Goal: Task Accomplishment & Management: Complete application form

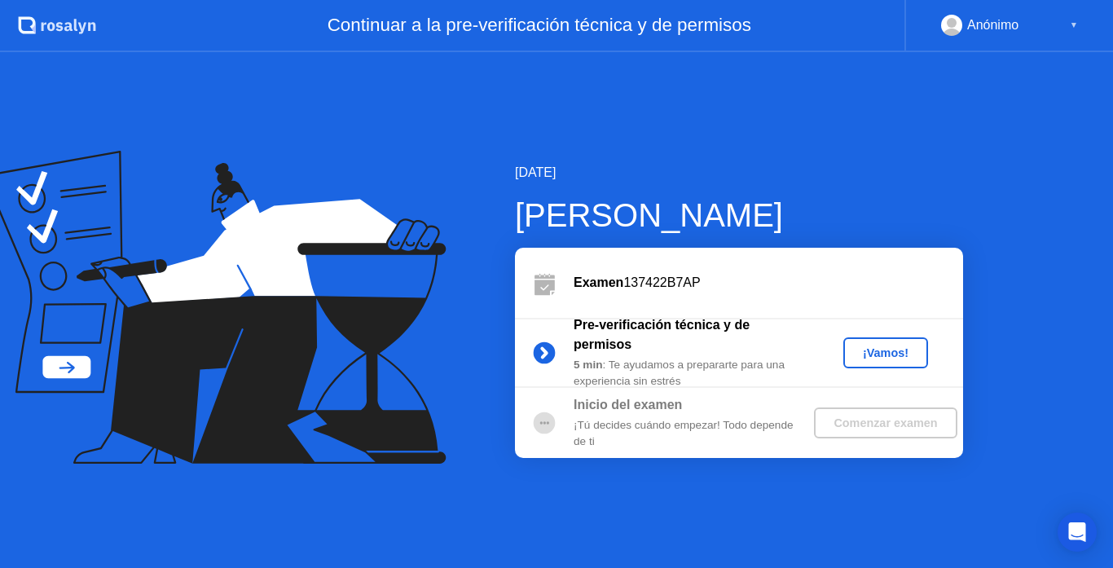
click at [883, 350] on div "¡Vamos!" at bounding box center [886, 352] width 72 height 13
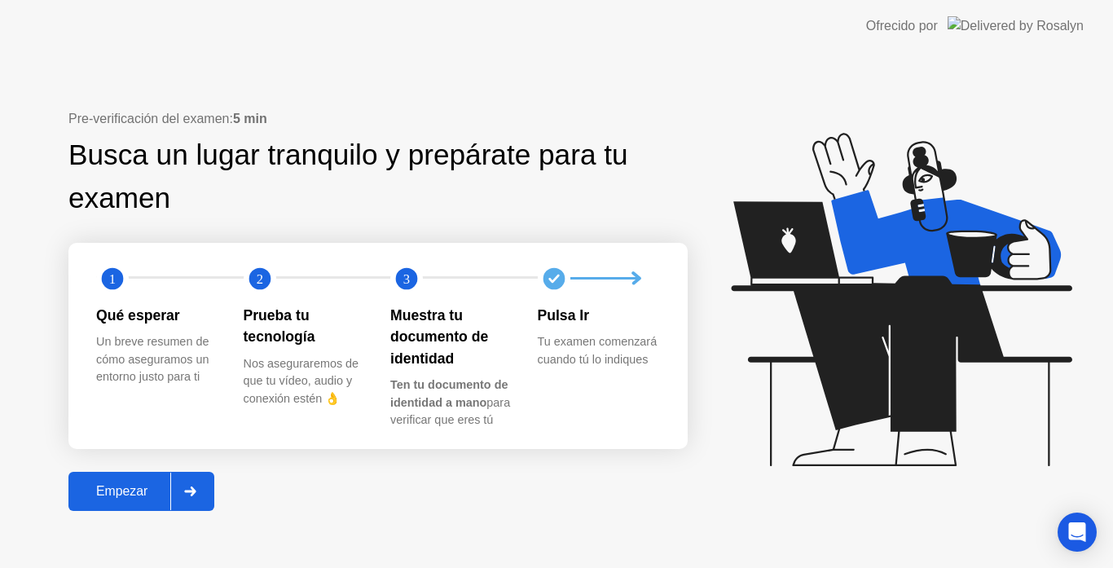
click at [196, 494] on icon at bounding box center [190, 491] width 12 height 10
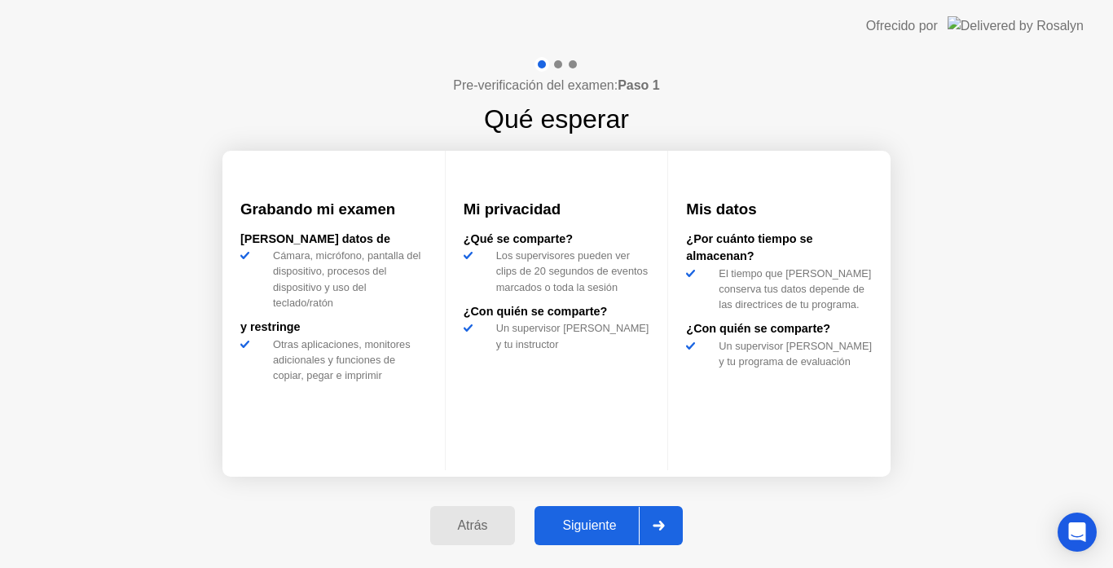
click at [678, 534] on div at bounding box center [658, 525] width 39 height 37
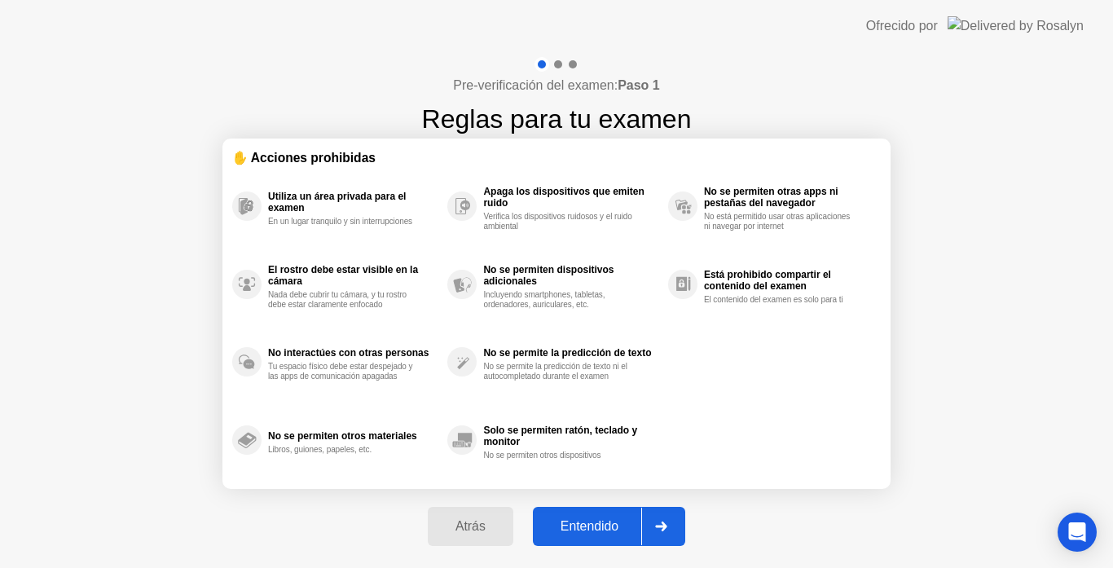
click at [679, 534] on div at bounding box center [660, 525] width 39 height 37
select select "**********"
select select "*******"
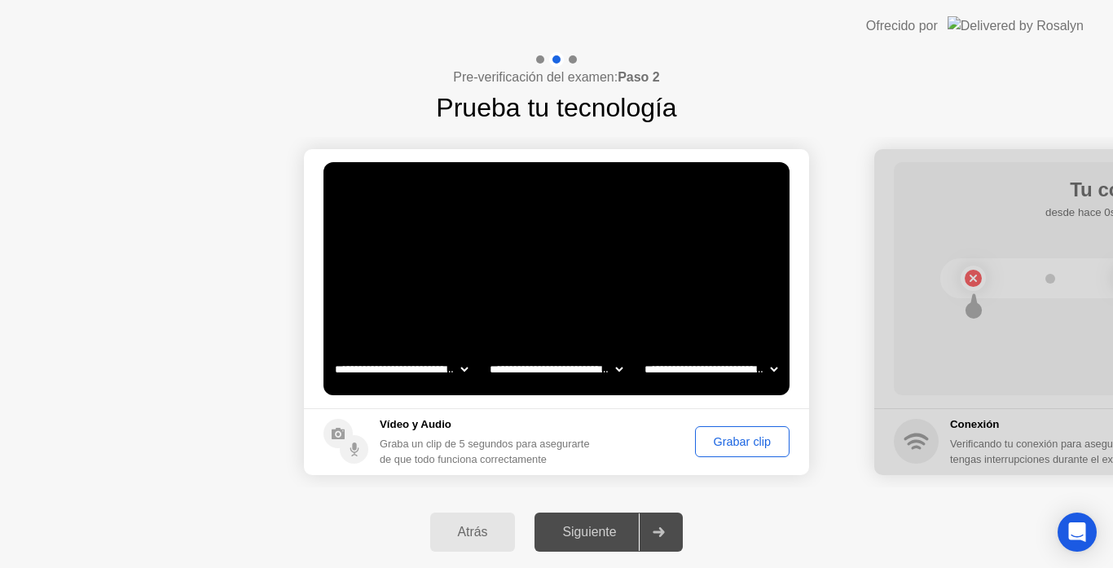
click at [678, 532] on div at bounding box center [658, 531] width 39 height 37
click at [754, 444] on div "Grabar clip" at bounding box center [741, 441] width 83 height 13
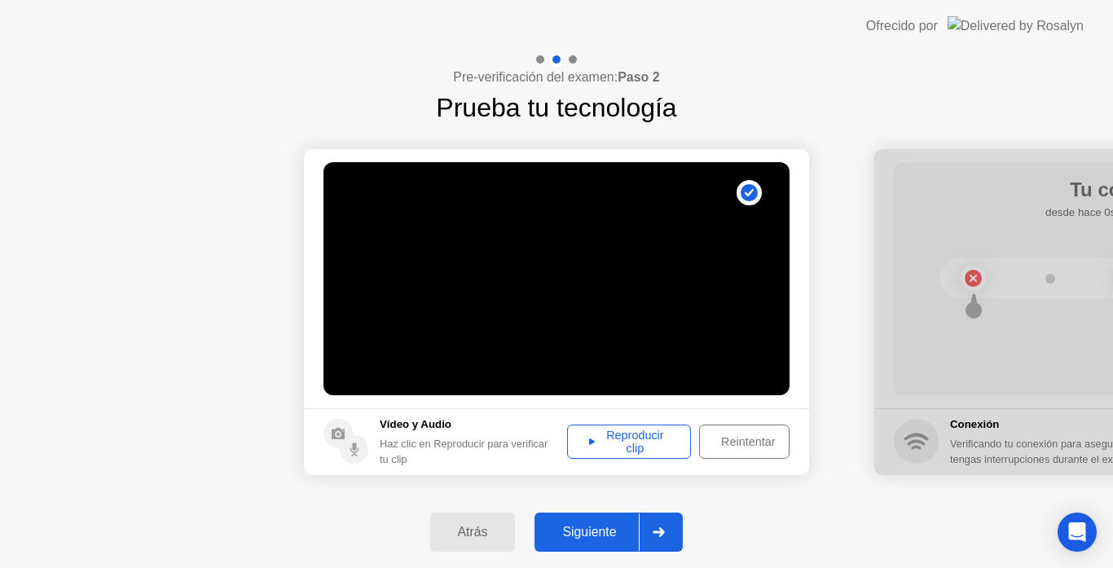
click at [630, 431] on div "Reproducir clip" at bounding box center [629, 441] width 112 height 26
click at [602, 434] on div "Reproducir clip" at bounding box center [629, 441] width 112 height 26
click at [659, 531] on icon at bounding box center [658, 532] width 11 height 10
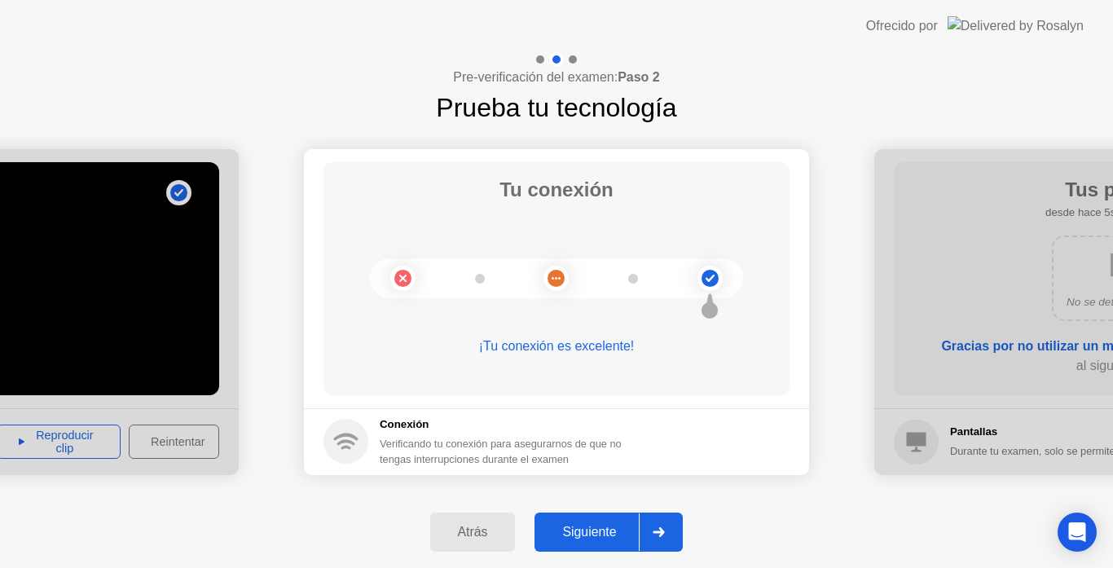
click at [657, 531] on icon at bounding box center [658, 532] width 11 height 10
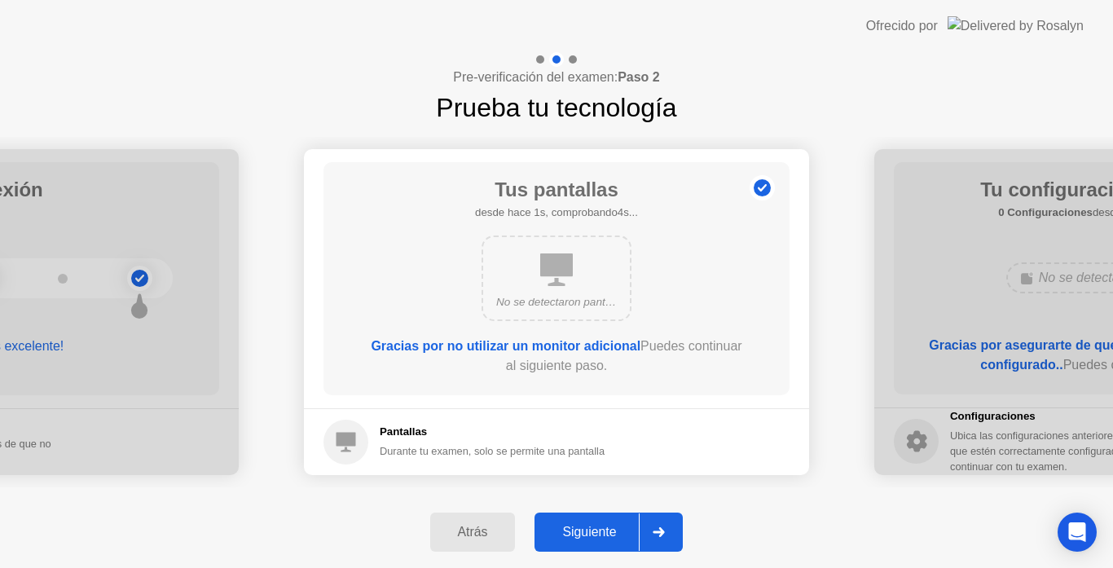
click at [657, 531] on icon at bounding box center [658, 532] width 11 height 10
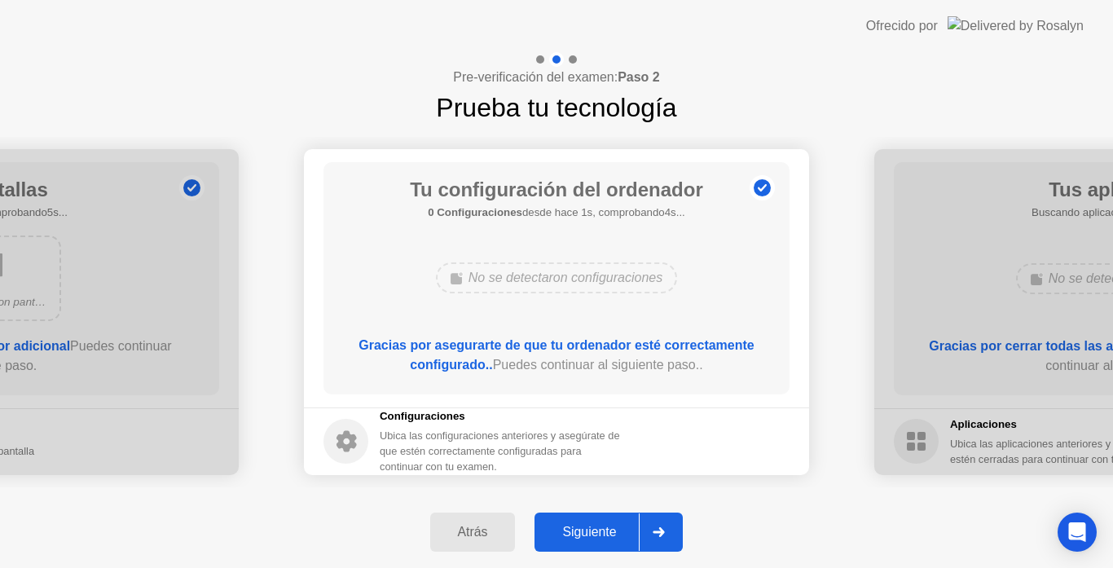
click at [657, 531] on icon at bounding box center [658, 532] width 11 height 10
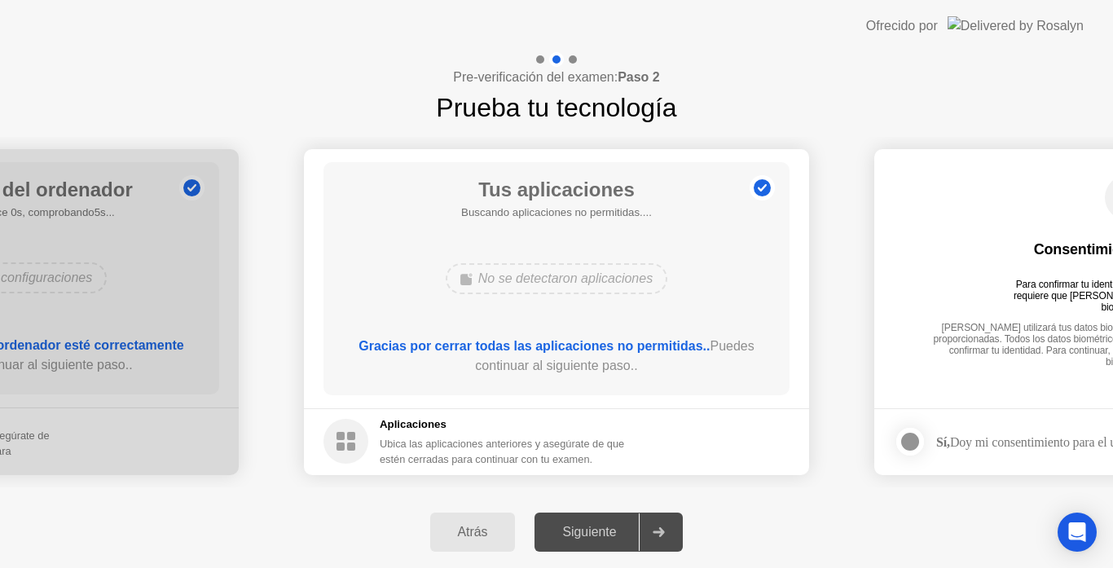
click at [657, 531] on icon at bounding box center [658, 532] width 11 height 10
click at [669, 535] on div at bounding box center [658, 531] width 39 height 37
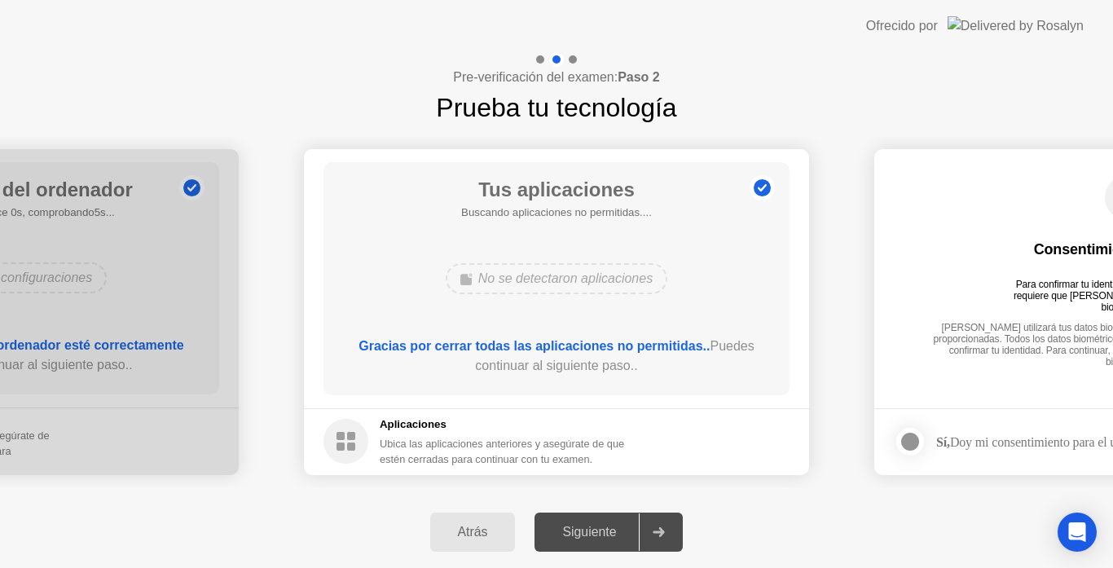
click at [665, 536] on div at bounding box center [658, 531] width 39 height 37
click at [405, 340] on b "Gracias por cerrar todas las aplicaciones no permitidas.." at bounding box center [533, 346] width 351 height 14
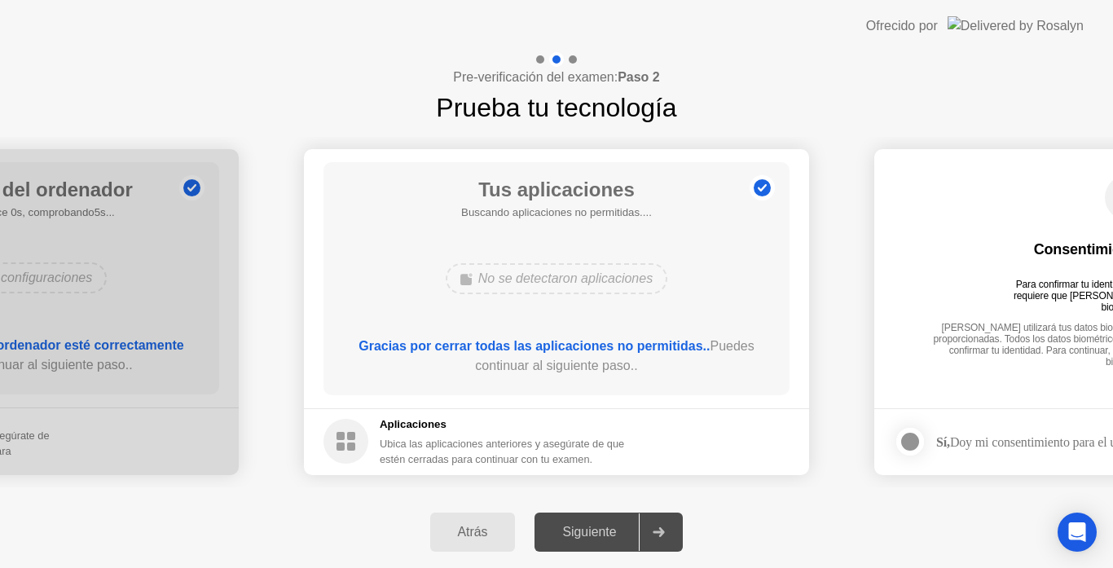
click at [501, 531] on div "Atrás" at bounding box center [473, 532] width 76 height 15
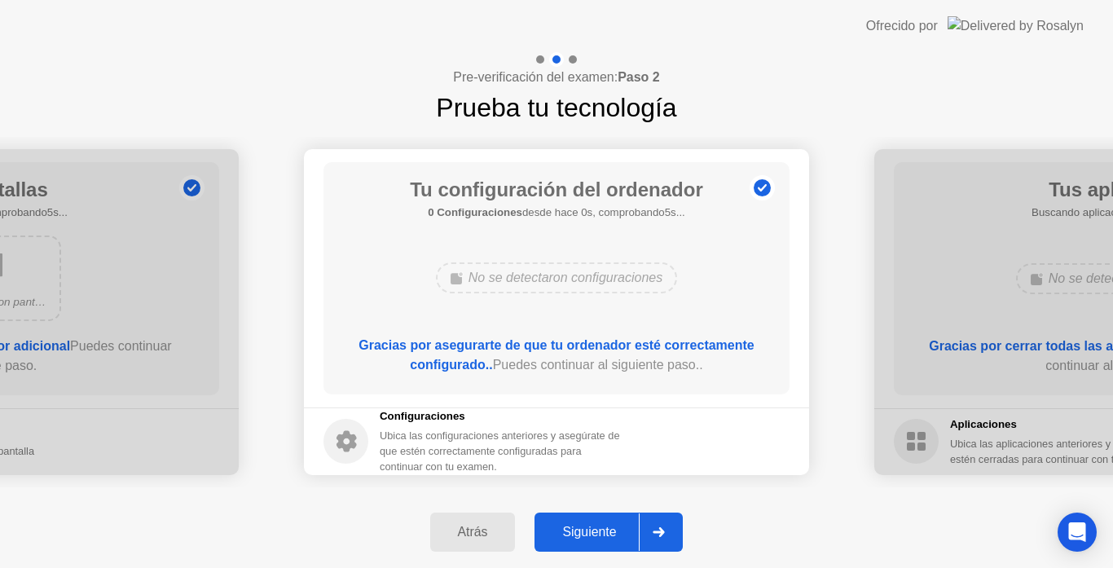
click at [671, 536] on div at bounding box center [658, 531] width 39 height 37
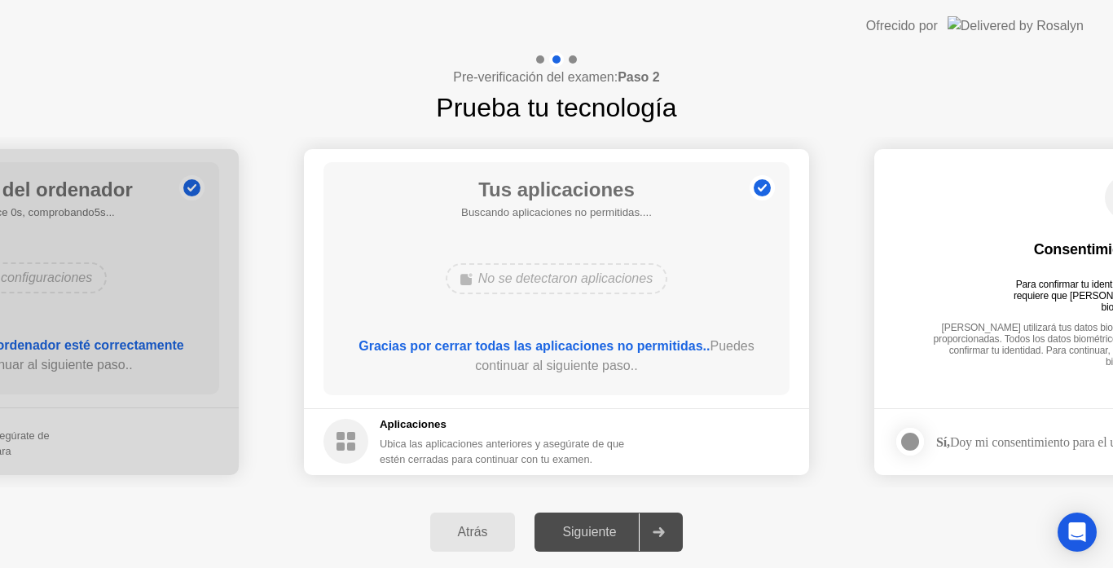
click at [670, 536] on div at bounding box center [658, 531] width 39 height 37
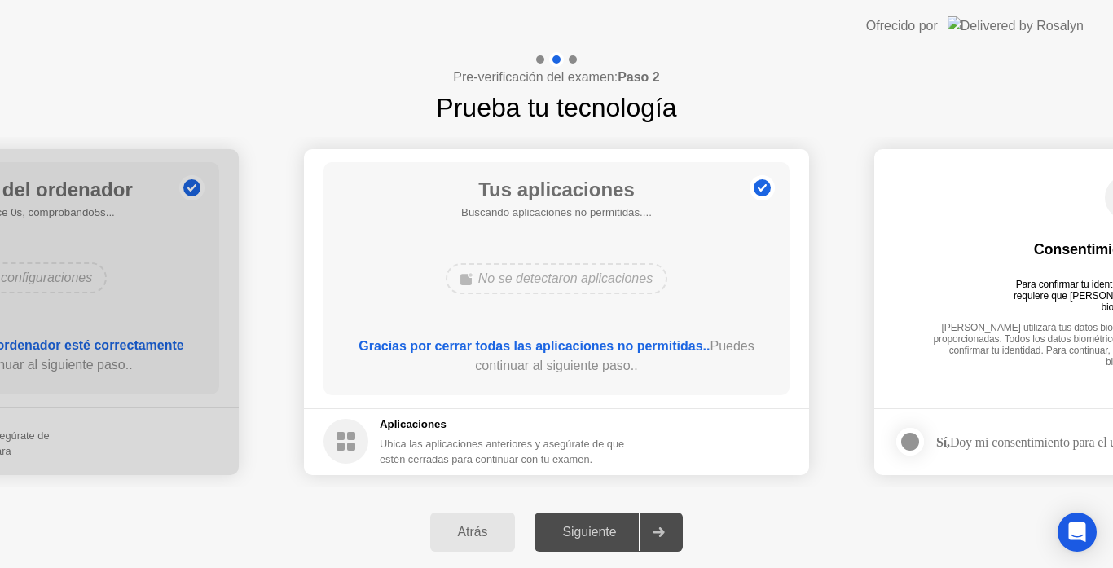
click at [670, 536] on div at bounding box center [658, 531] width 39 height 37
click at [626, 533] on div "Siguiente" at bounding box center [588, 532] width 99 height 15
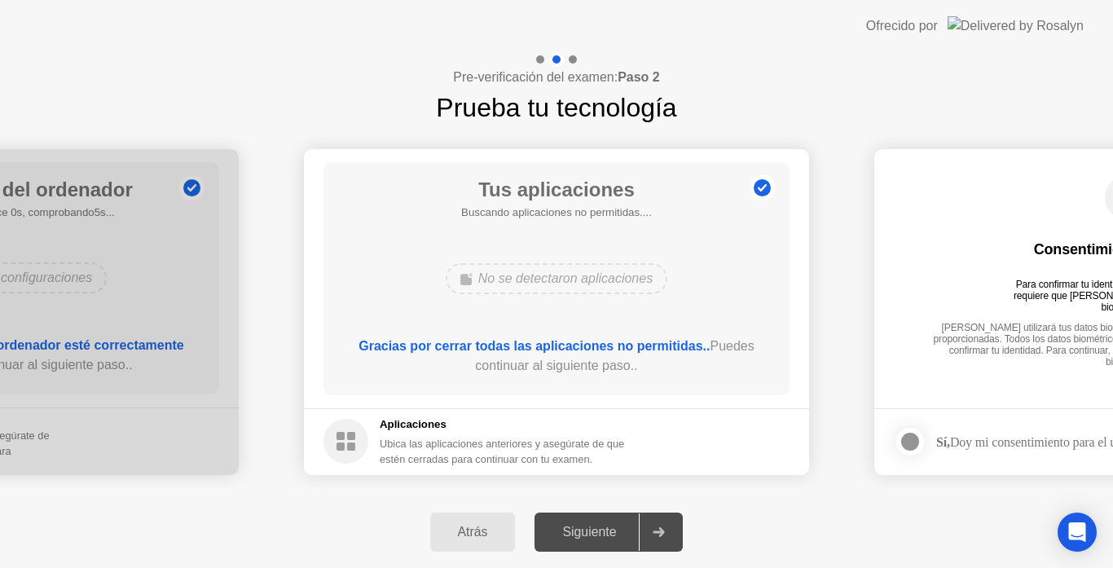
click at [626, 533] on div "Siguiente" at bounding box center [588, 532] width 99 height 15
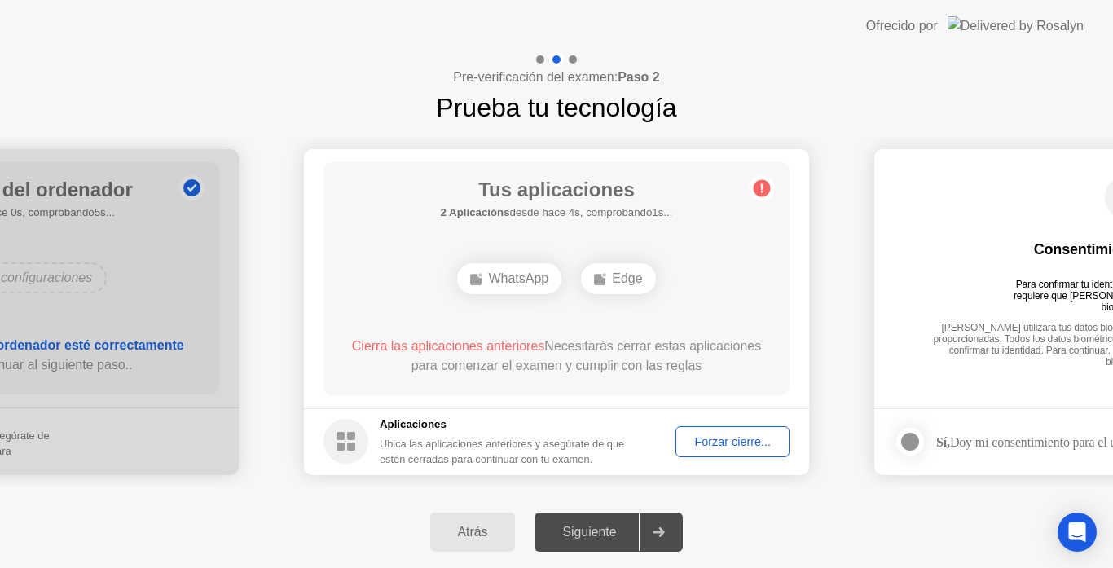
click at [694, 439] on div "Forzar cierre..." at bounding box center [732, 441] width 103 height 13
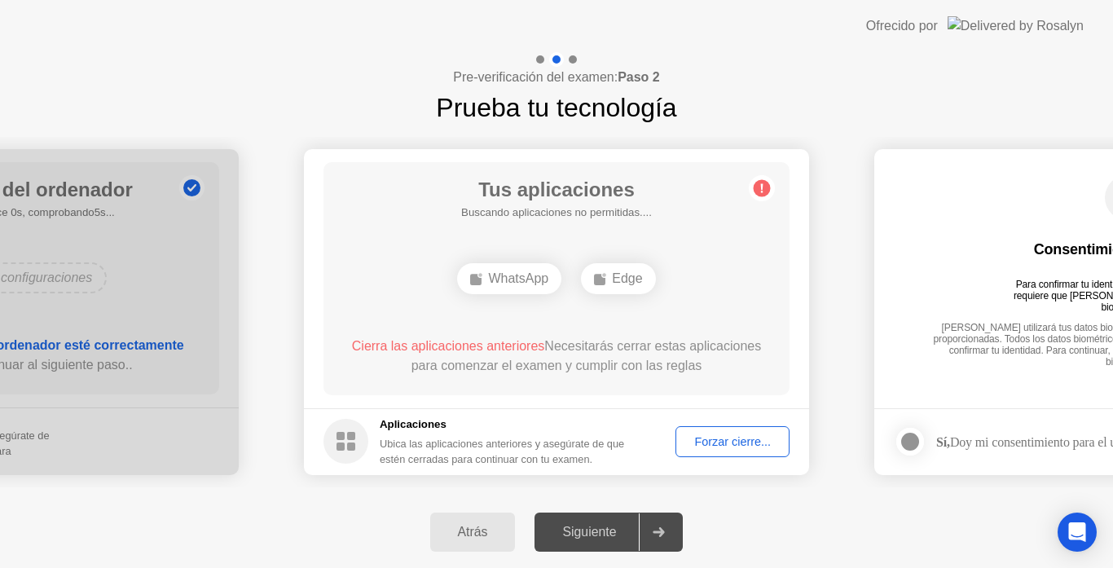
click at [715, 435] on div "Forzar cierre..." at bounding box center [732, 441] width 103 height 13
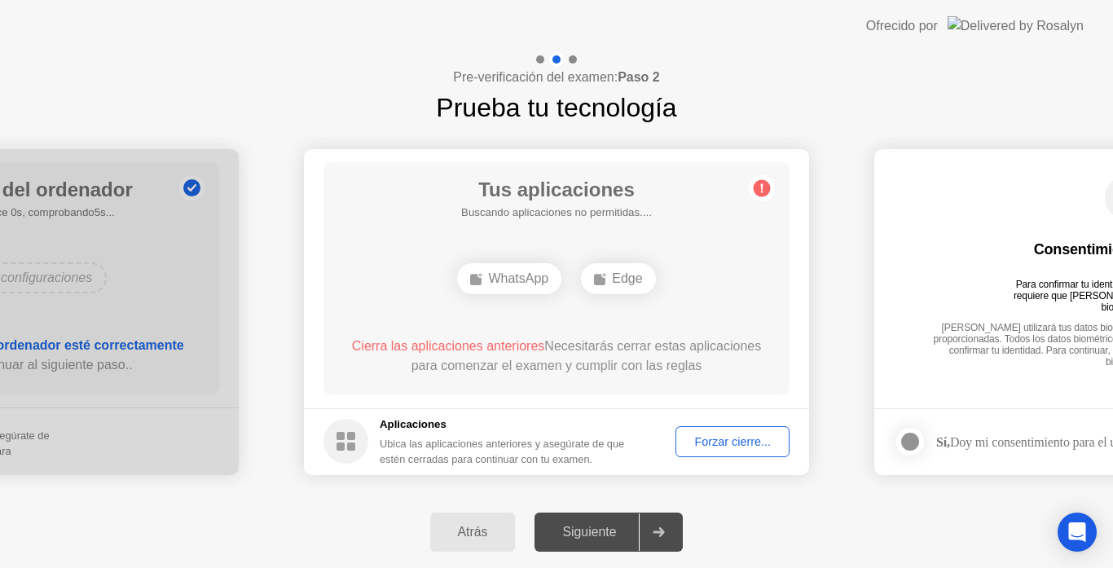
click at [707, 435] on div "Forzar cierre..." at bounding box center [732, 441] width 103 height 13
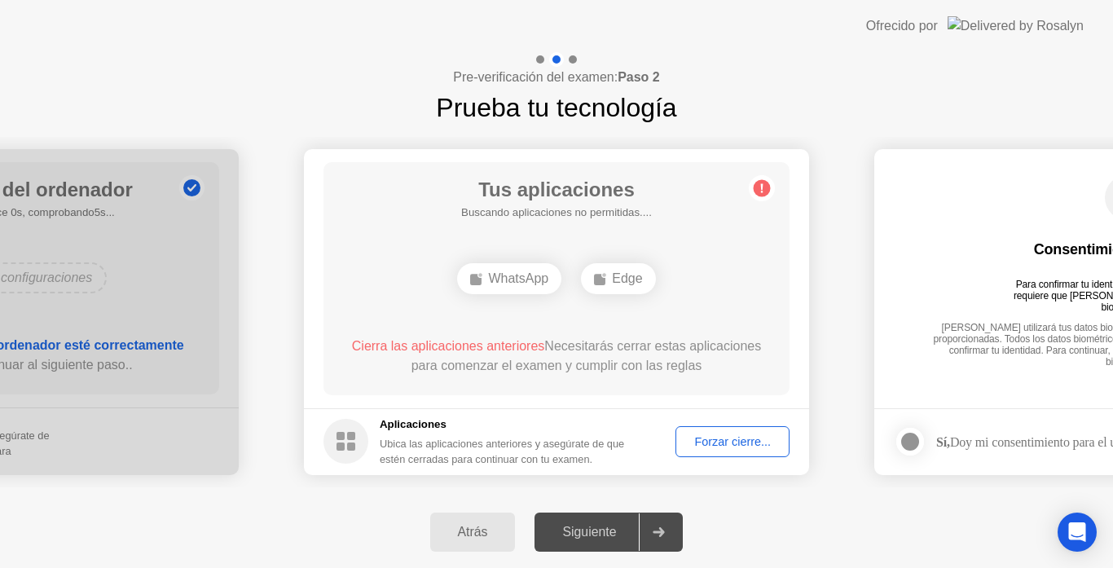
click at [718, 452] on button "Forzar cierre..." at bounding box center [732, 441] width 114 height 31
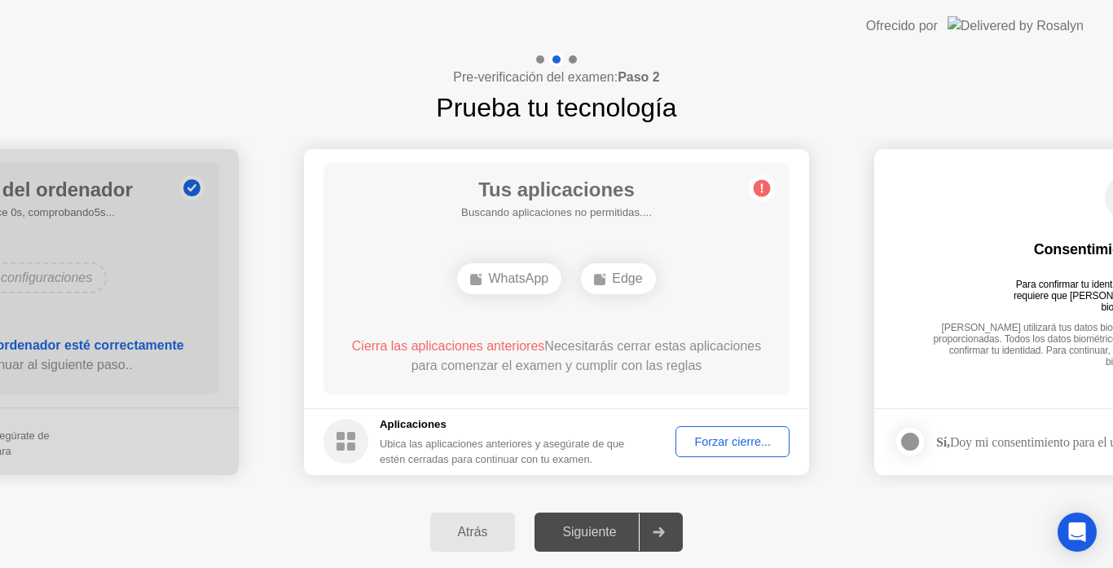
click at [699, 435] on div "Forzar cierre..." at bounding box center [732, 441] width 103 height 13
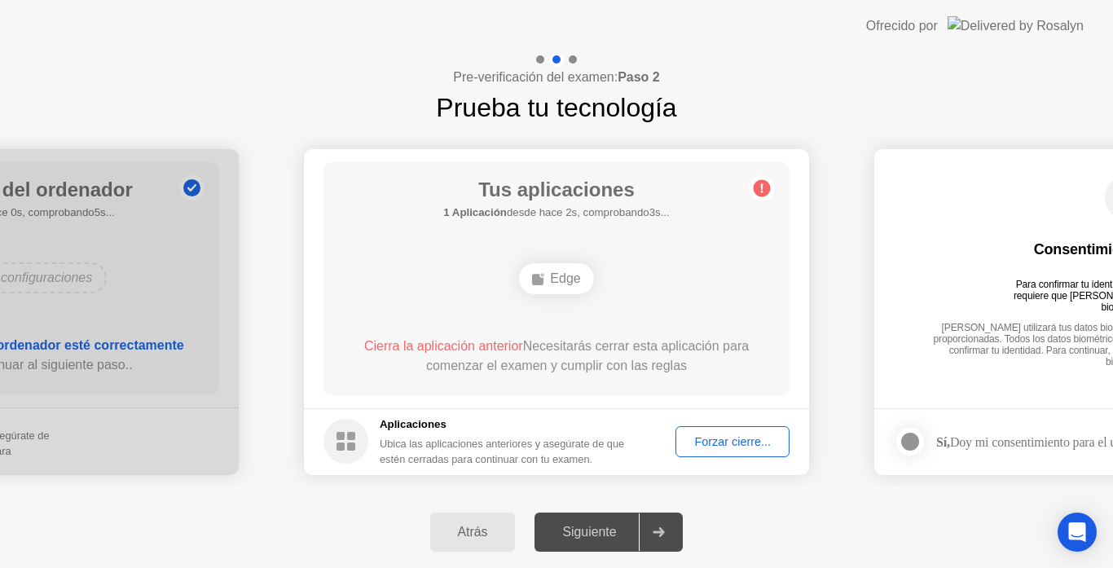
click at [700, 436] on div "Forzar cierre..." at bounding box center [732, 441] width 103 height 13
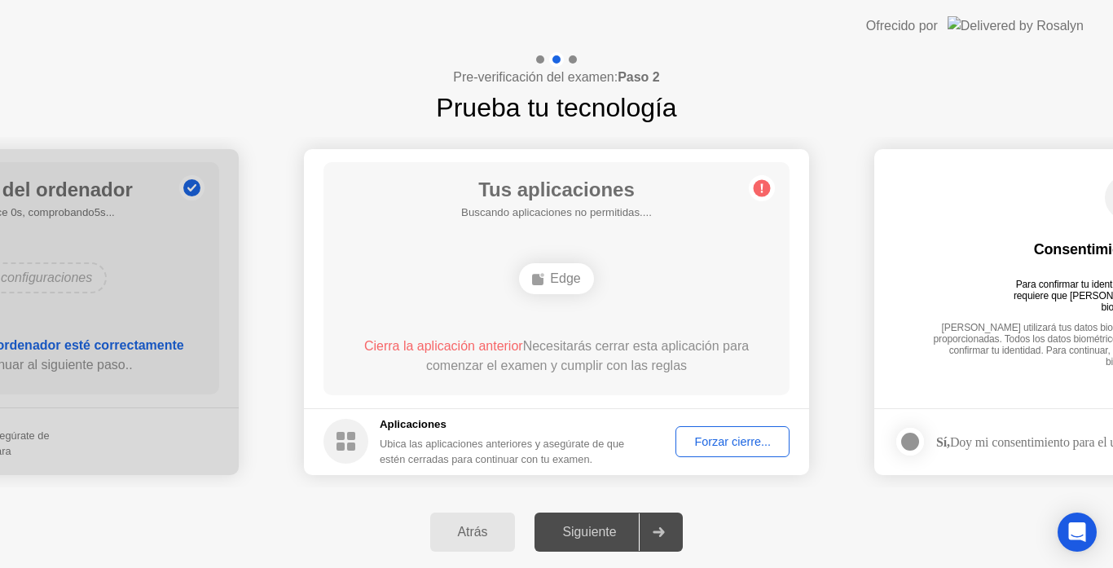
click at [702, 446] on div "Forzar cierre..." at bounding box center [732, 441] width 103 height 13
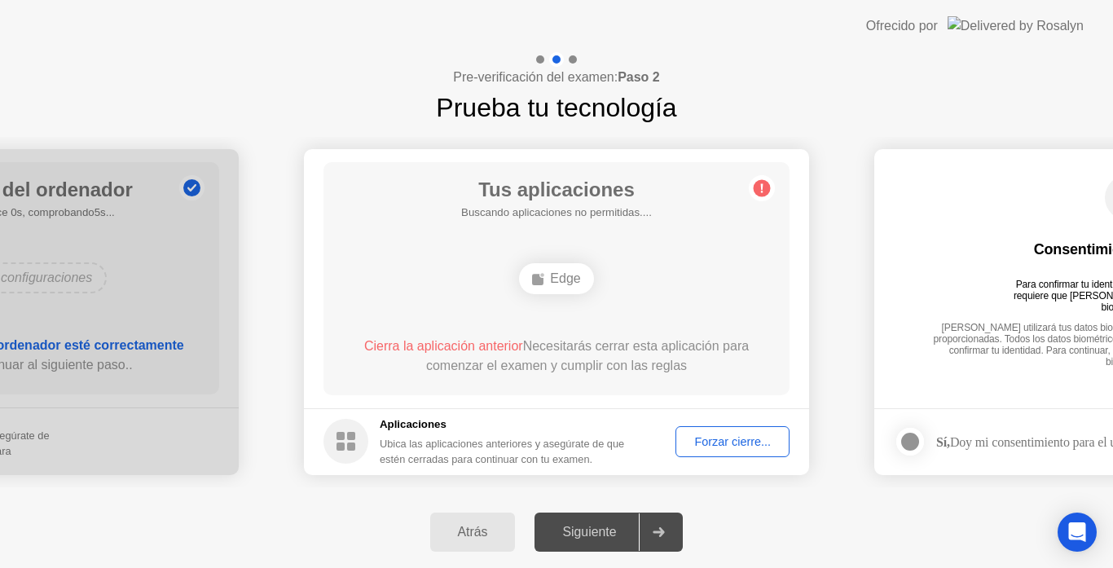
click at [716, 448] on div "Forzar cierre..." at bounding box center [732, 441] width 103 height 13
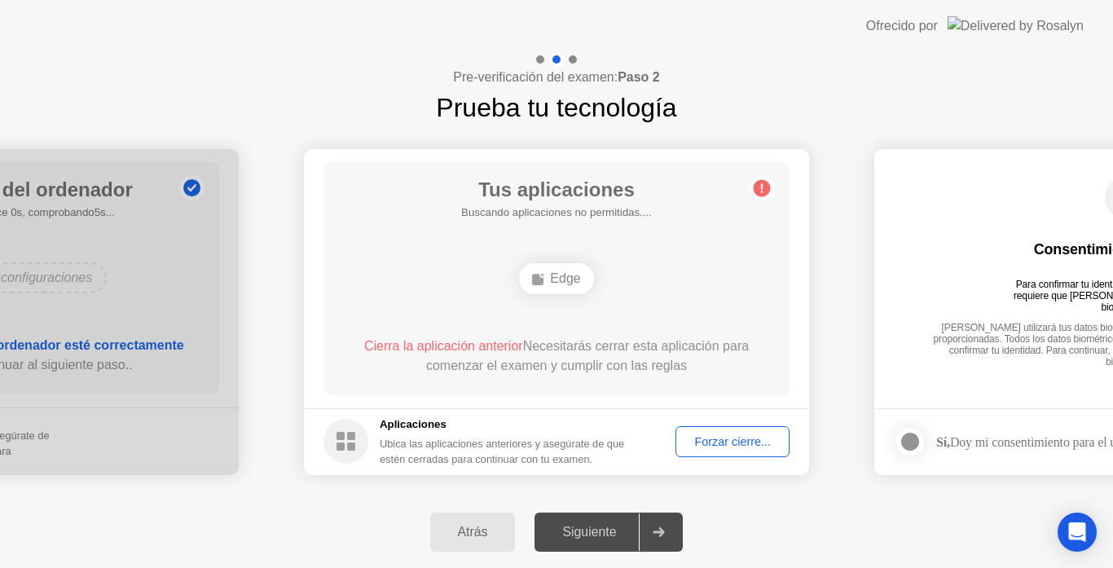
click at [703, 435] on div "Forzar cierre..." at bounding box center [732, 441] width 103 height 13
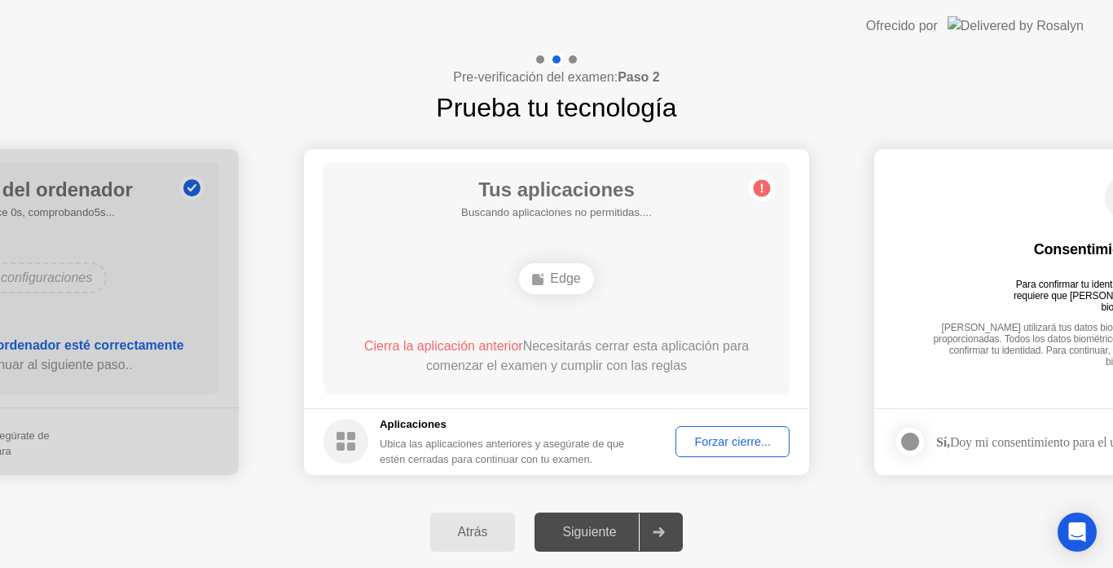
click at [723, 439] on div "Forzar cierre..." at bounding box center [732, 441] width 103 height 13
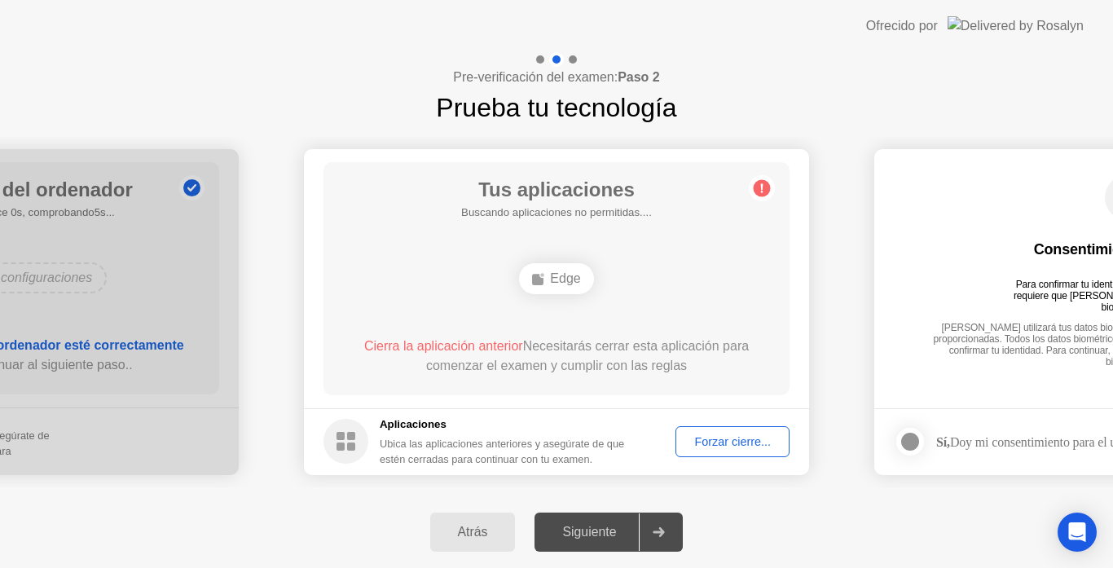
click at [742, 455] on button "Forzar cierre..." at bounding box center [732, 441] width 114 height 31
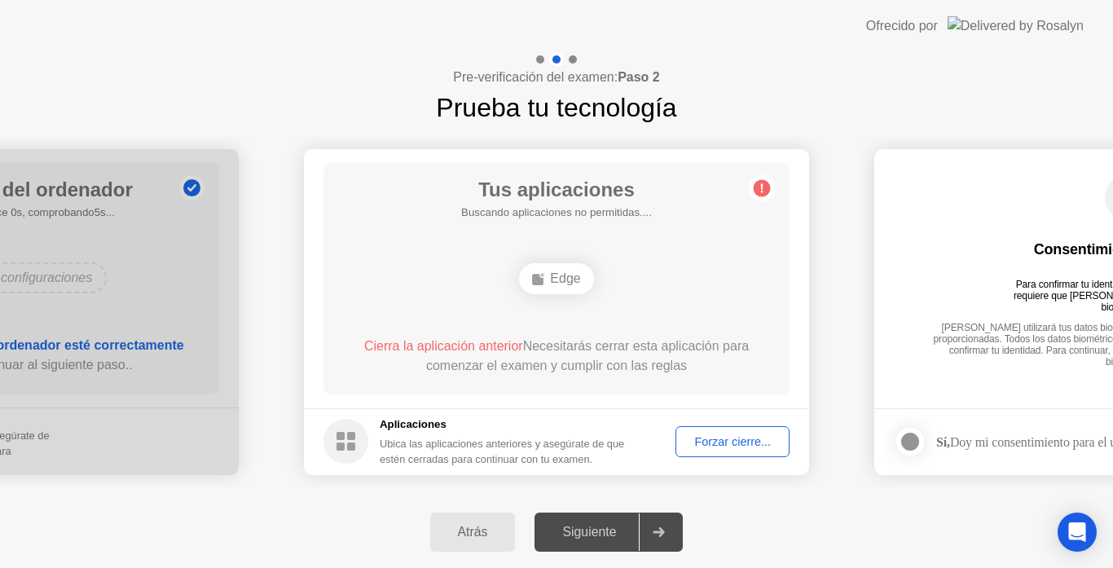
click at [685, 436] on div "Forzar cierre..." at bounding box center [732, 441] width 103 height 13
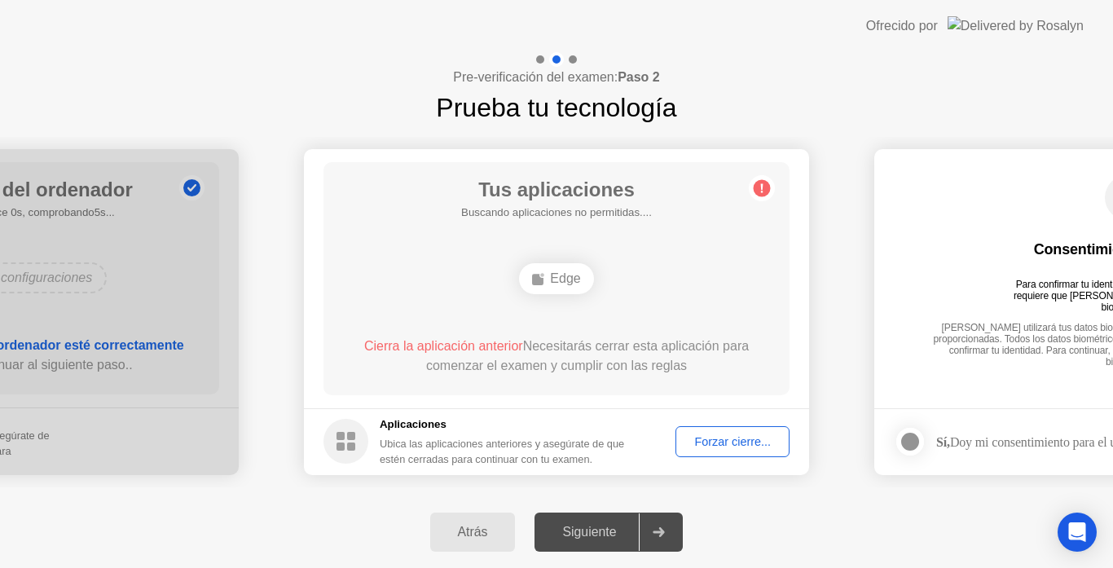
click at [705, 446] on div "Forzar cierre..." at bounding box center [732, 441] width 103 height 13
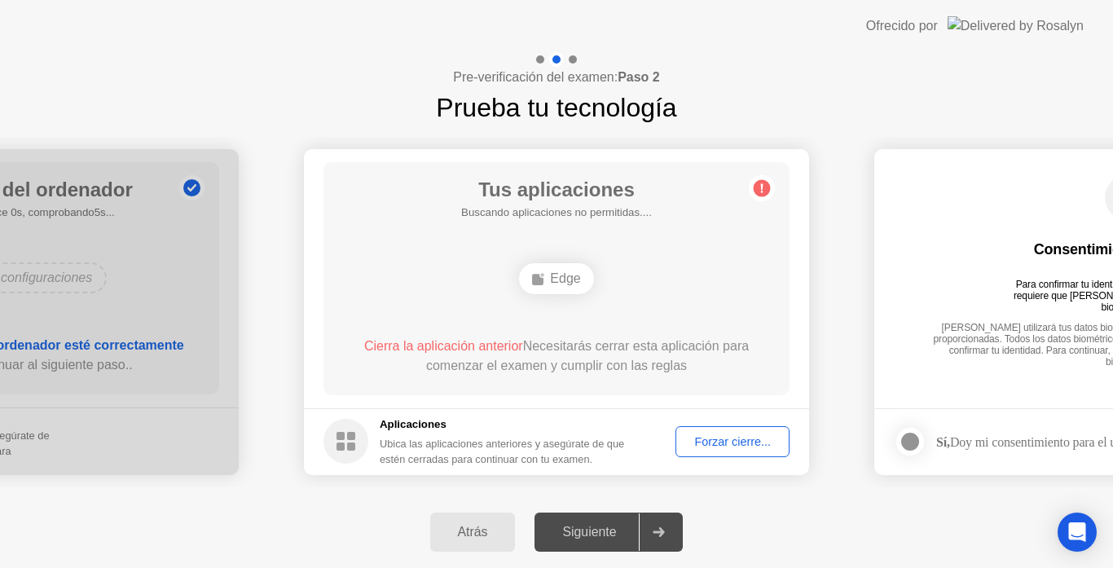
click at [687, 444] on div "Forzar cierre..." at bounding box center [732, 441] width 103 height 13
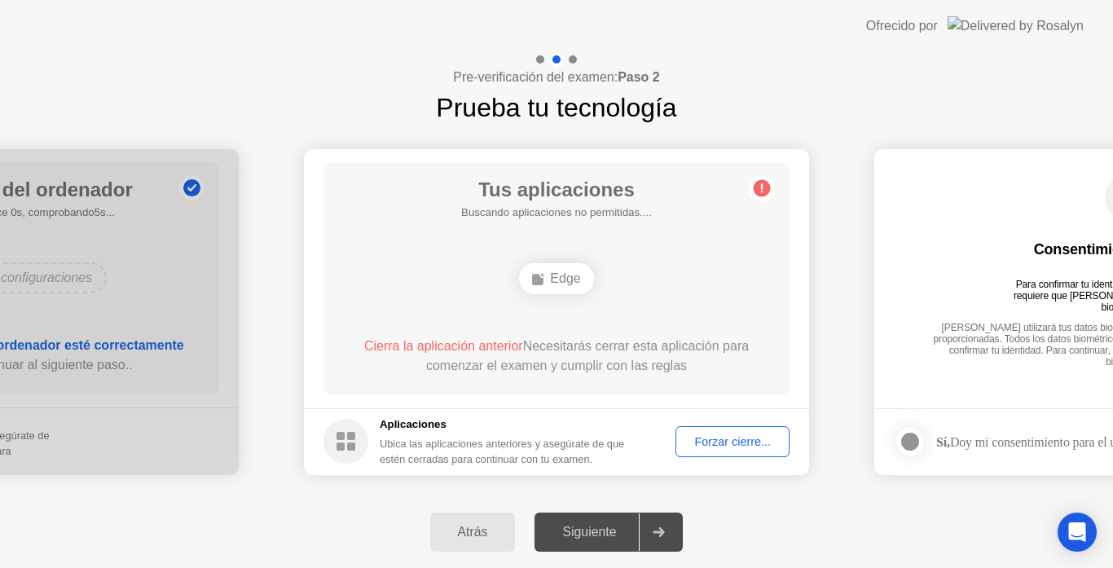
click at [714, 447] on div "Forzar cierre..." at bounding box center [732, 441] width 103 height 13
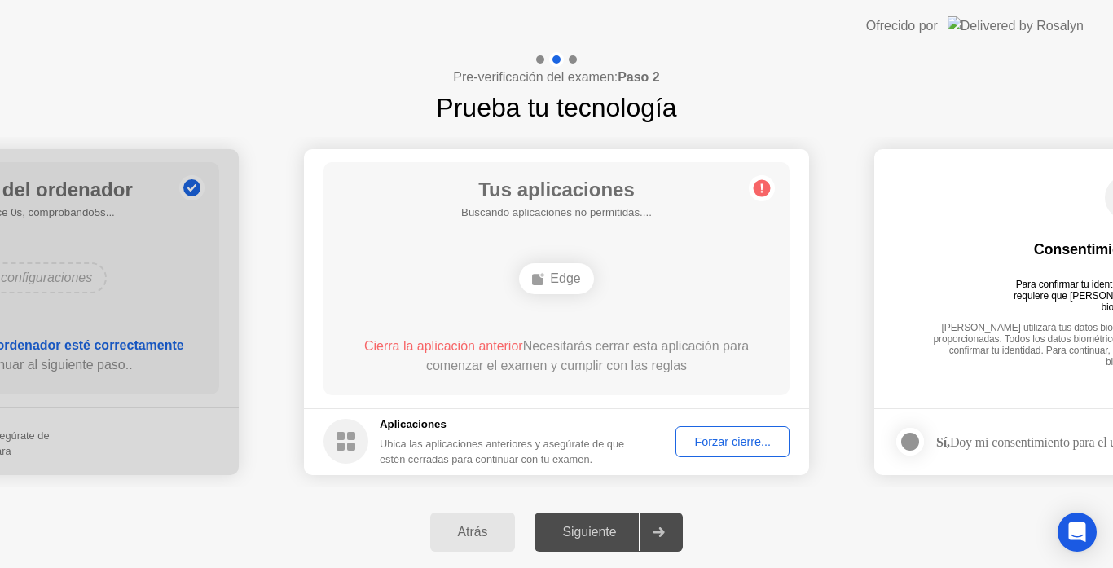
click at [682, 446] on div "Forzar cierre..." at bounding box center [732, 441] width 103 height 13
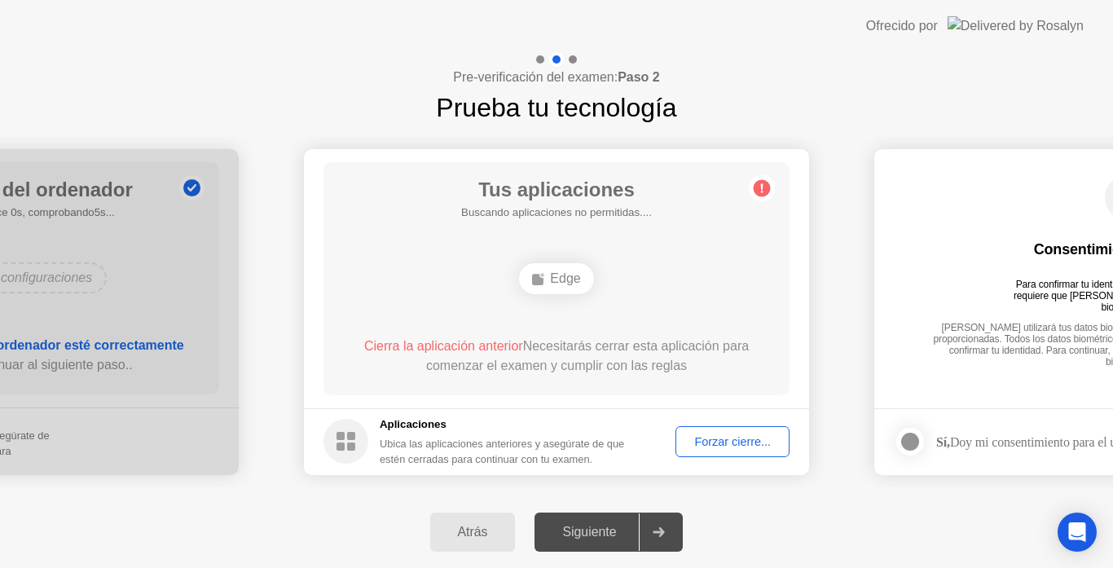
click at [688, 438] on div "Forzar cierre..." at bounding box center [732, 441] width 103 height 13
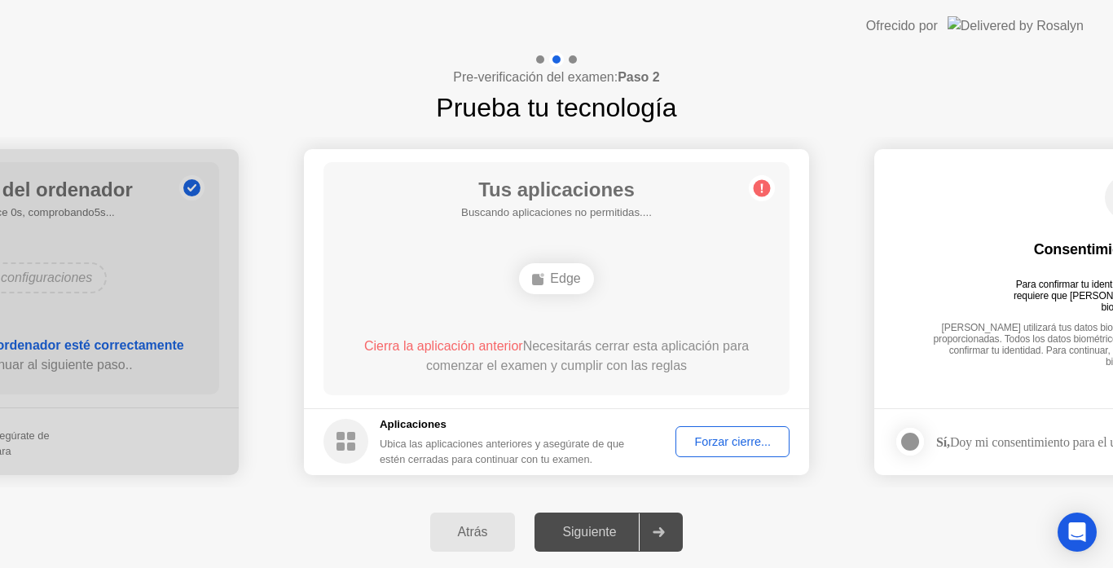
click at [701, 446] on div "Forzar cierre..." at bounding box center [732, 441] width 103 height 13
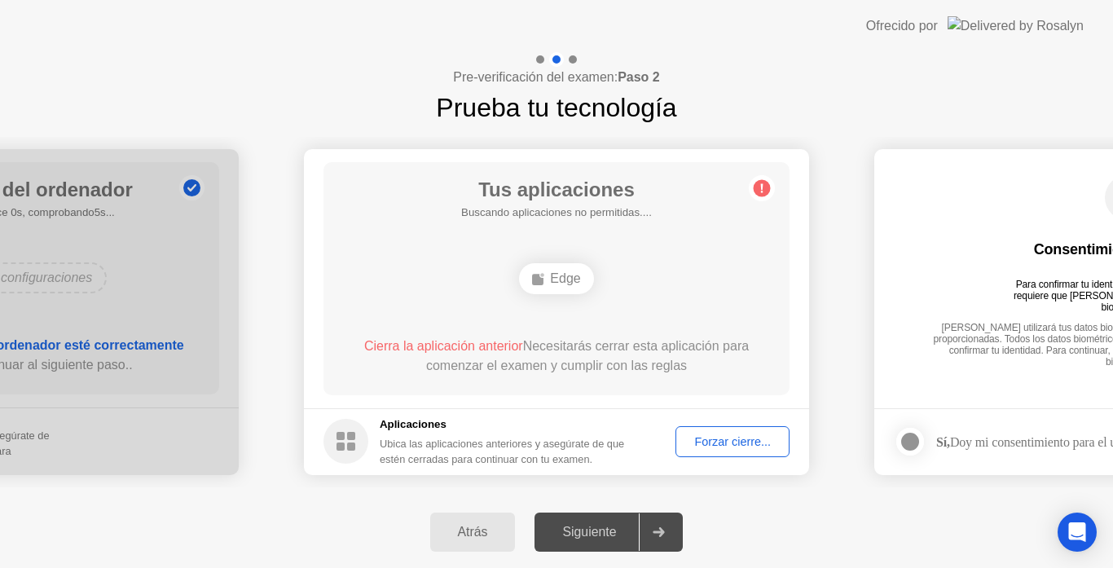
click at [683, 435] on div "Forzar cierre..." at bounding box center [732, 441] width 103 height 13
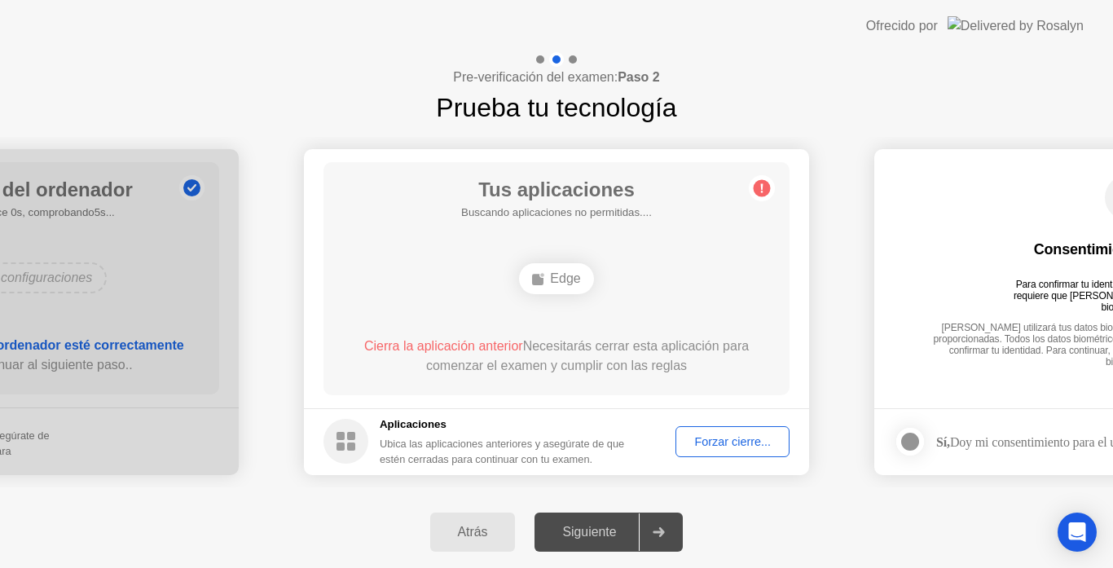
click at [692, 436] on div "Forzar cierre..." at bounding box center [732, 441] width 103 height 13
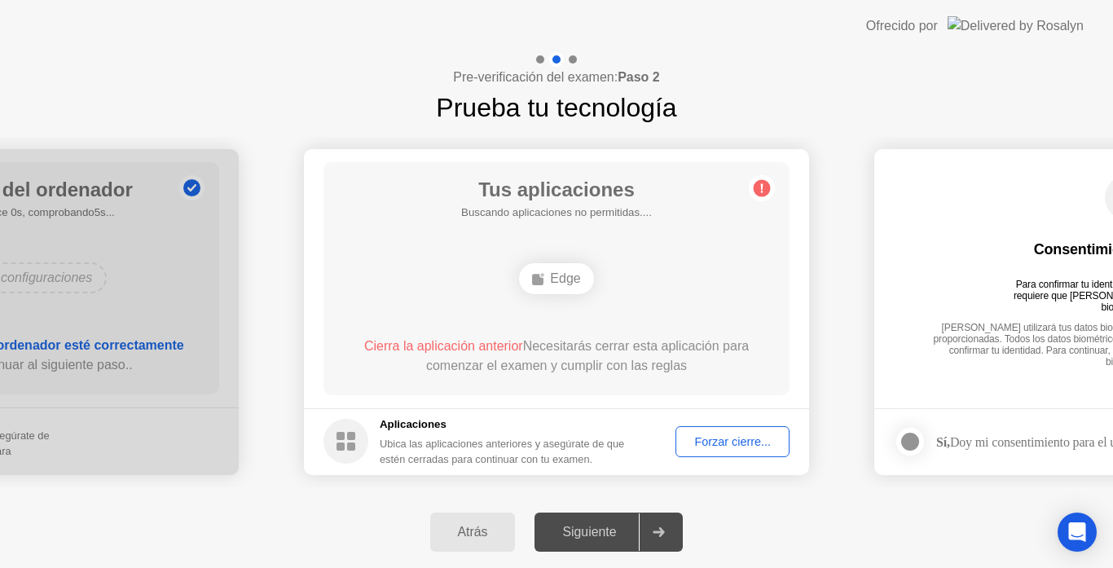
click at [686, 443] on div "Forzar cierre..." at bounding box center [732, 441] width 103 height 13
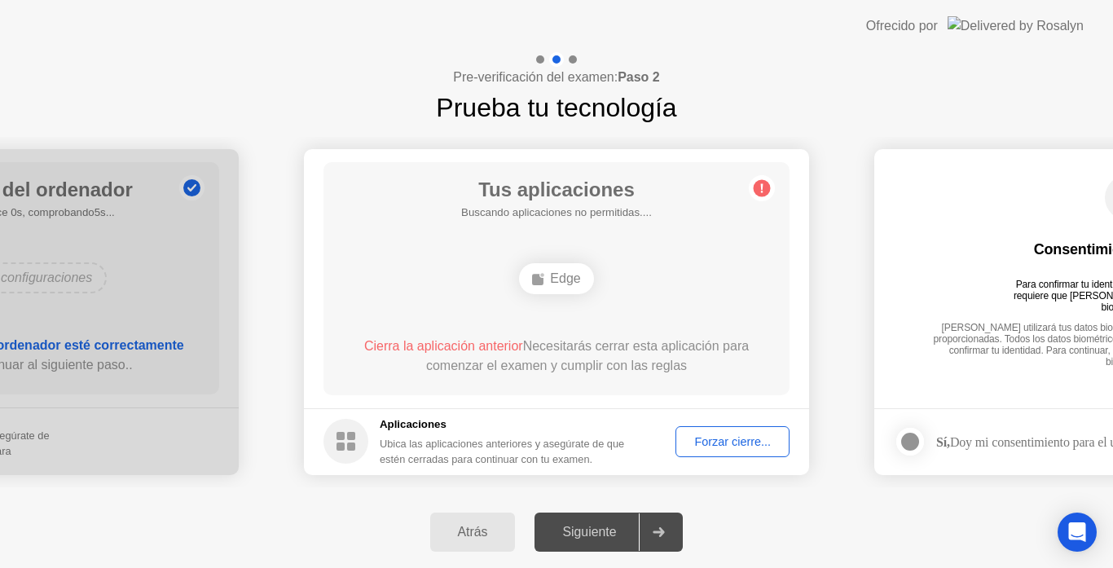
click at [686, 437] on div "Forzar cierre..." at bounding box center [732, 441] width 103 height 13
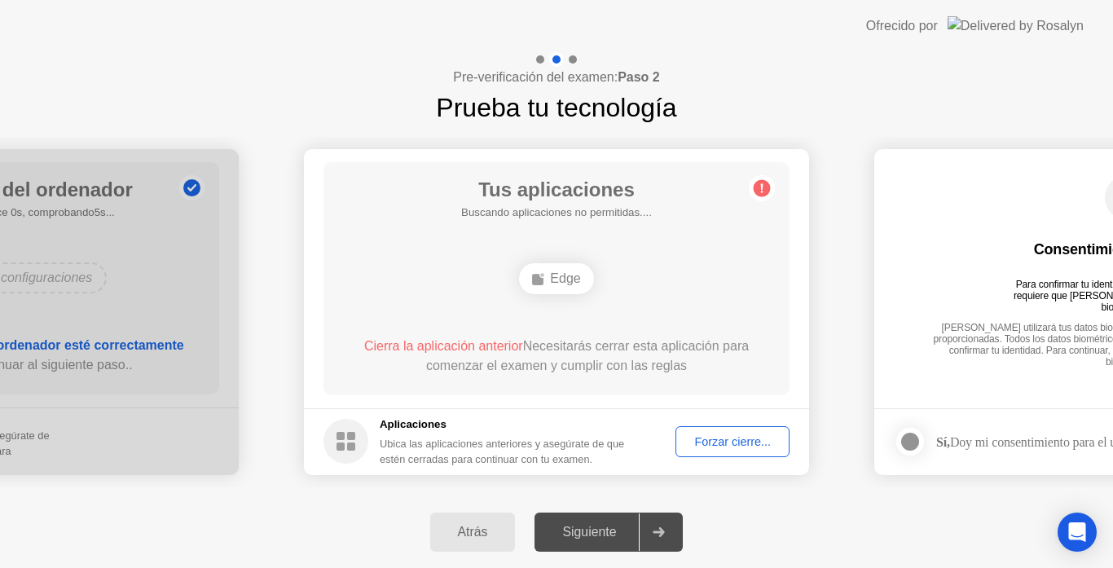
click at [687, 442] on div "Forzar cierre..." at bounding box center [732, 441] width 103 height 13
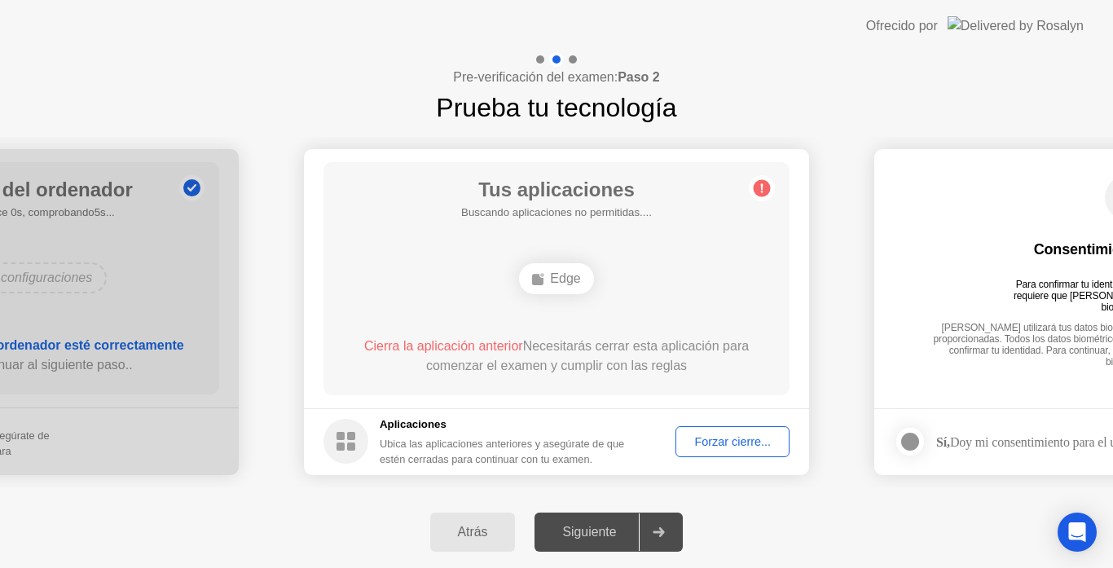
click at [696, 448] on div "Forzar cierre..." at bounding box center [732, 441] width 103 height 13
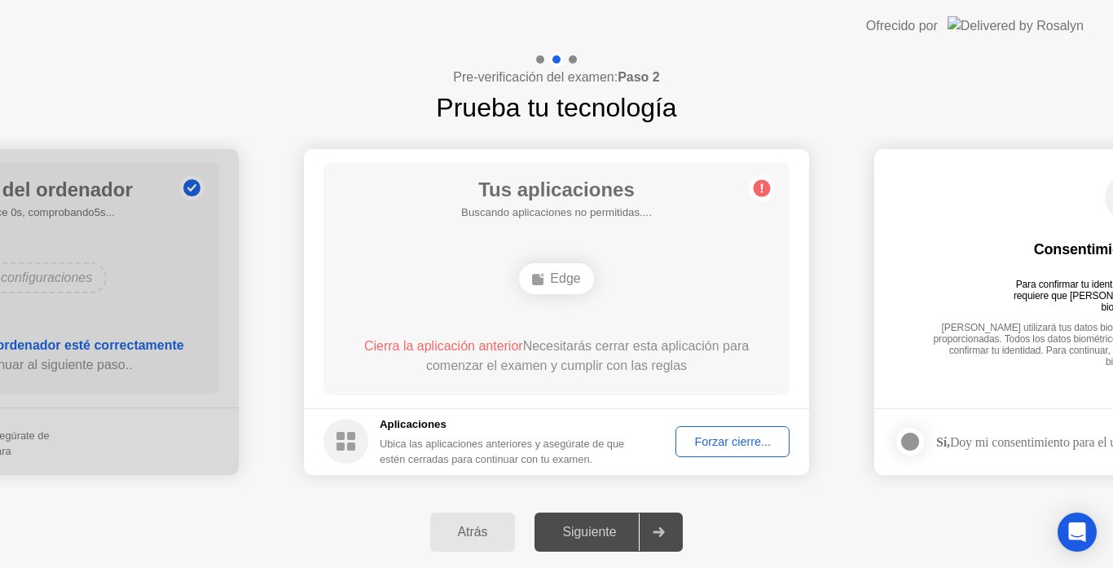
click at [693, 428] on button "Forzar cierre..." at bounding box center [732, 441] width 114 height 31
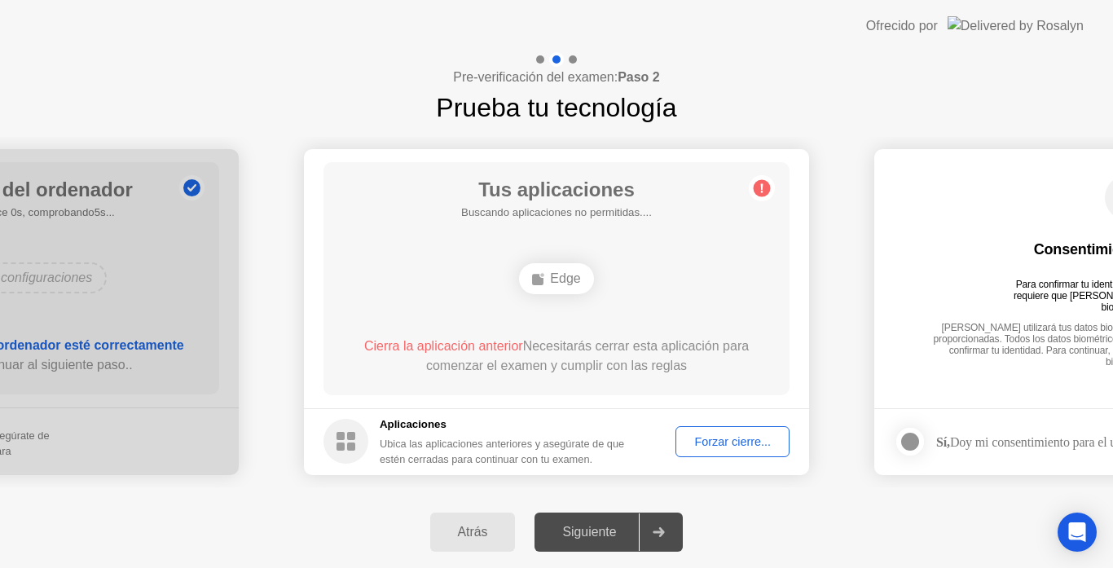
click at [686, 429] on button "Forzar cierre..." at bounding box center [732, 441] width 114 height 31
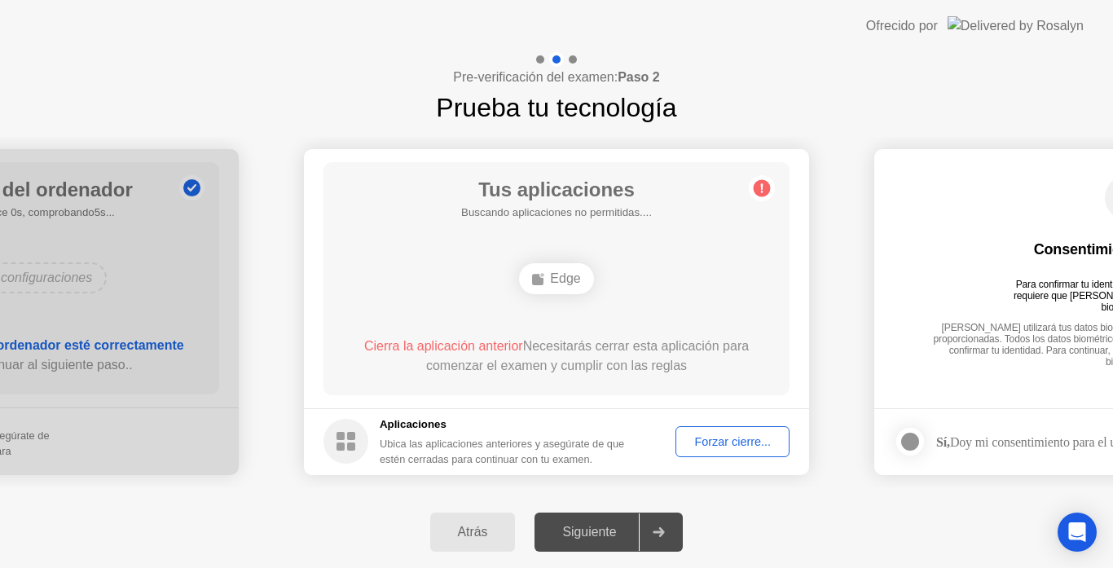
click at [701, 458] on footer "Aplicaciones Ubica las aplicaciones anteriores y asegúrate de que estén cerrada…" at bounding box center [556, 441] width 505 height 67
click at [697, 445] on div "Forzar cierre..." at bounding box center [732, 441] width 103 height 13
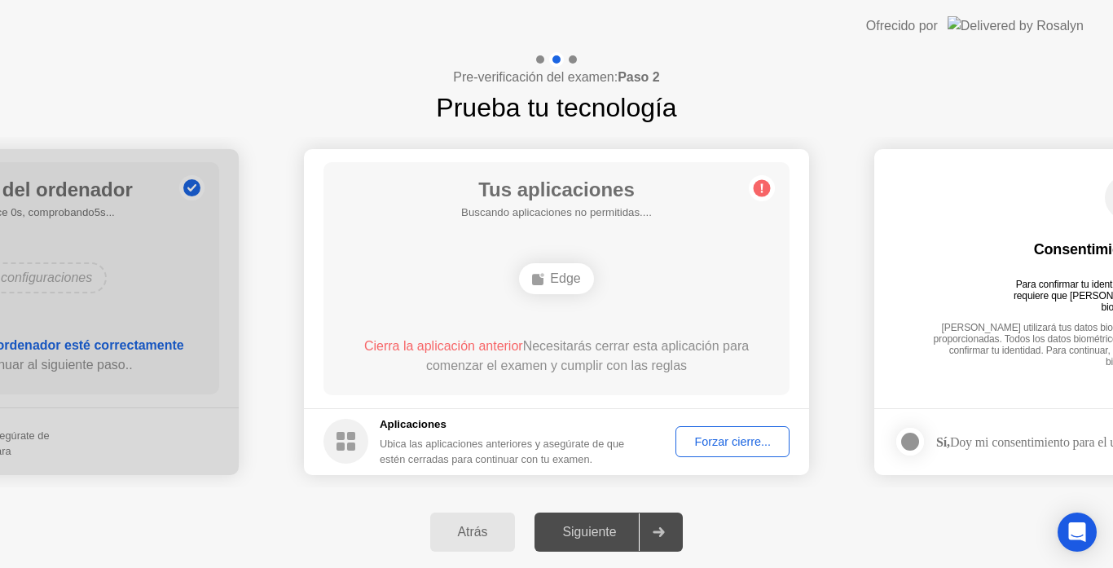
drag, startPoint x: 683, startPoint y: 423, endPoint x: 687, endPoint y: 437, distance: 15.2
click at [687, 437] on footer "Aplicaciones Ubica las aplicaciones anteriores y asegúrate de que estén cerrada…" at bounding box center [556, 441] width 505 height 67
click at [687, 437] on div "Forzar cierre..." at bounding box center [732, 441] width 103 height 13
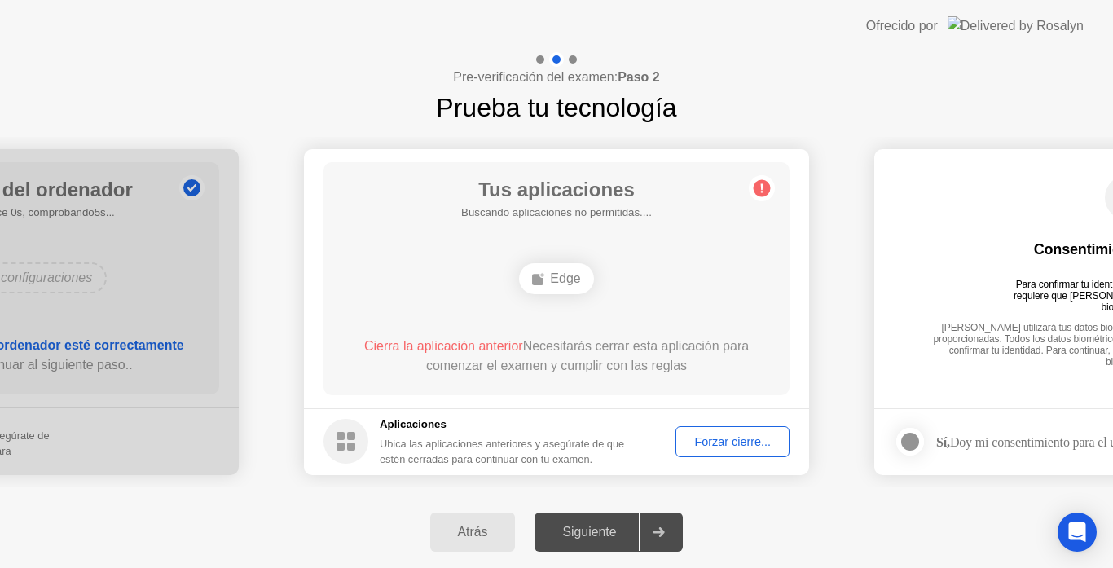
click at [692, 446] on div "Forzar cierre..." at bounding box center [732, 441] width 103 height 13
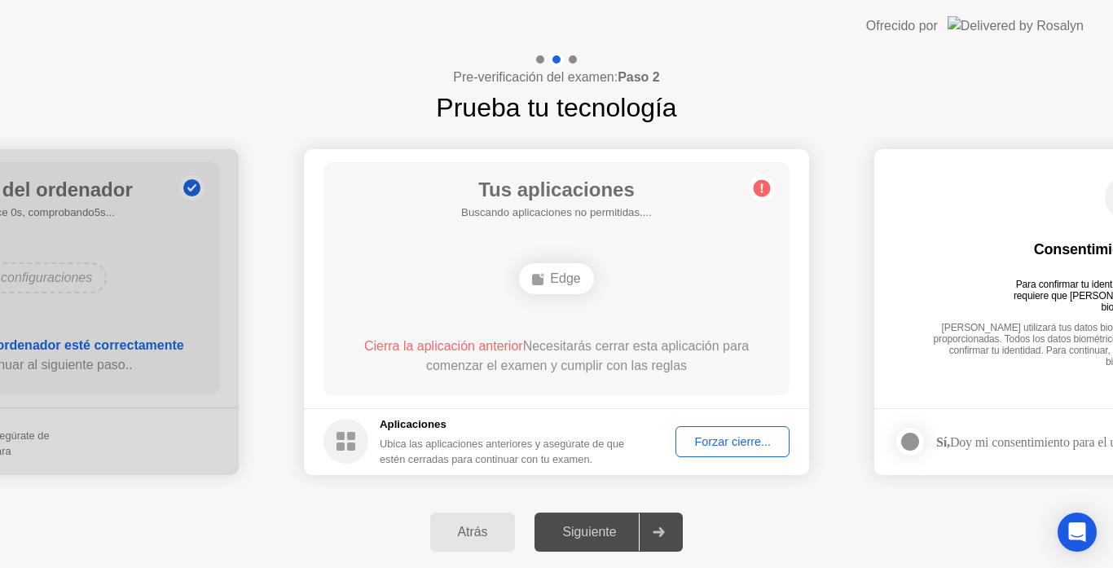
drag, startPoint x: 699, startPoint y: 459, endPoint x: 694, endPoint y: 437, distance: 22.5
click at [694, 437] on footer "Aplicaciones Ubica las aplicaciones anteriores y asegúrate de que estén cerrada…" at bounding box center [556, 441] width 505 height 67
click at [694, 437] on div "Forzar cierre..." at bounding box center [732, 441] width 103 height 13
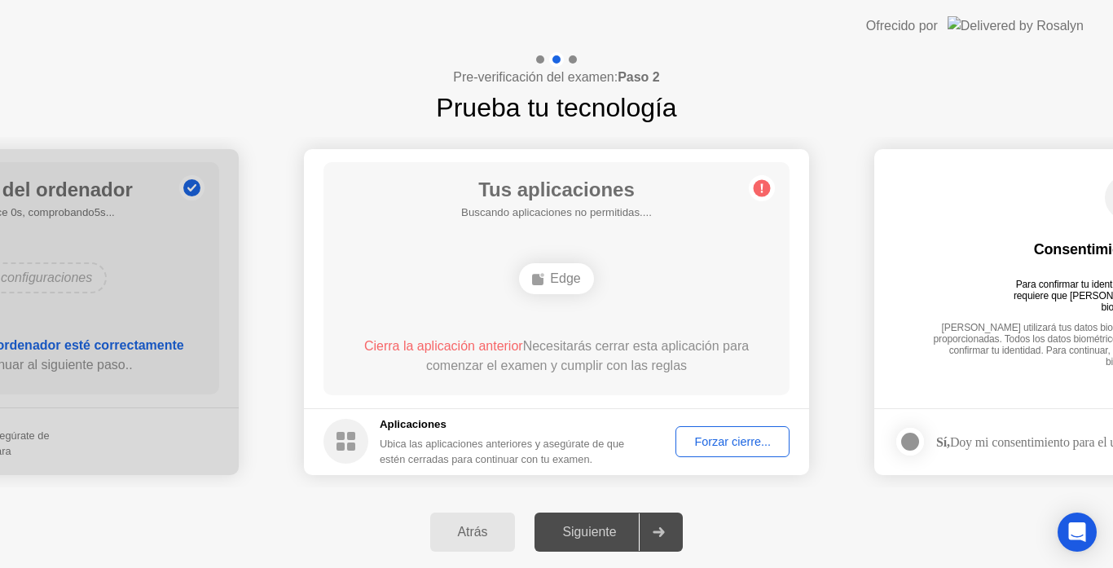
click at [703, 448] on div "Forzar cierre..." at bounding box center [732, 441] width 103 height 13
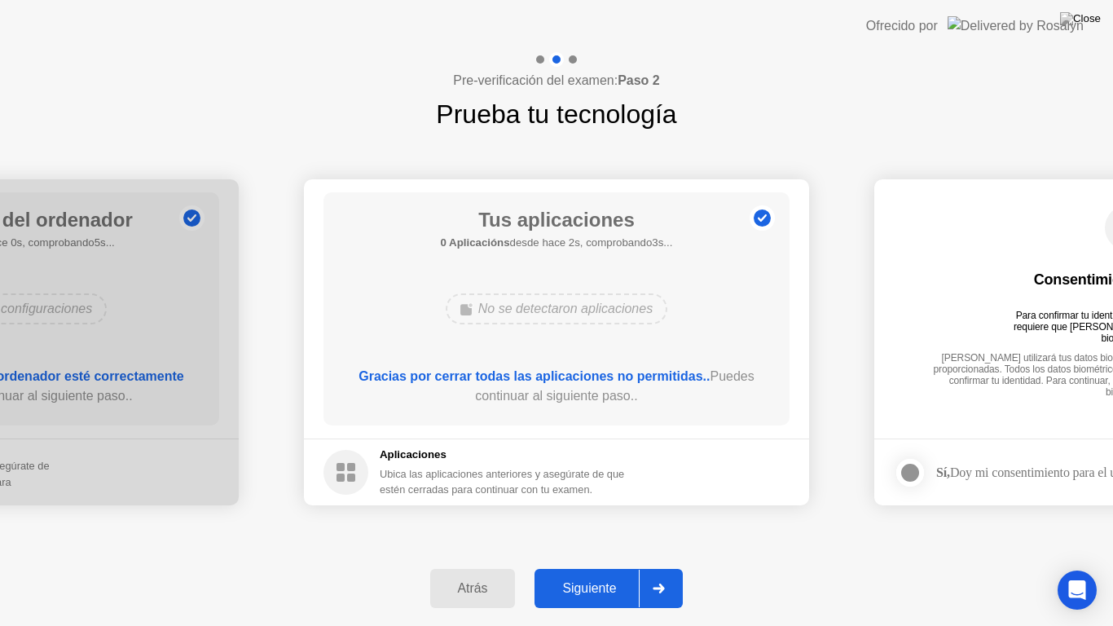
click at [670, 567] on div at bounding box center [658, 587] width 39 height 37
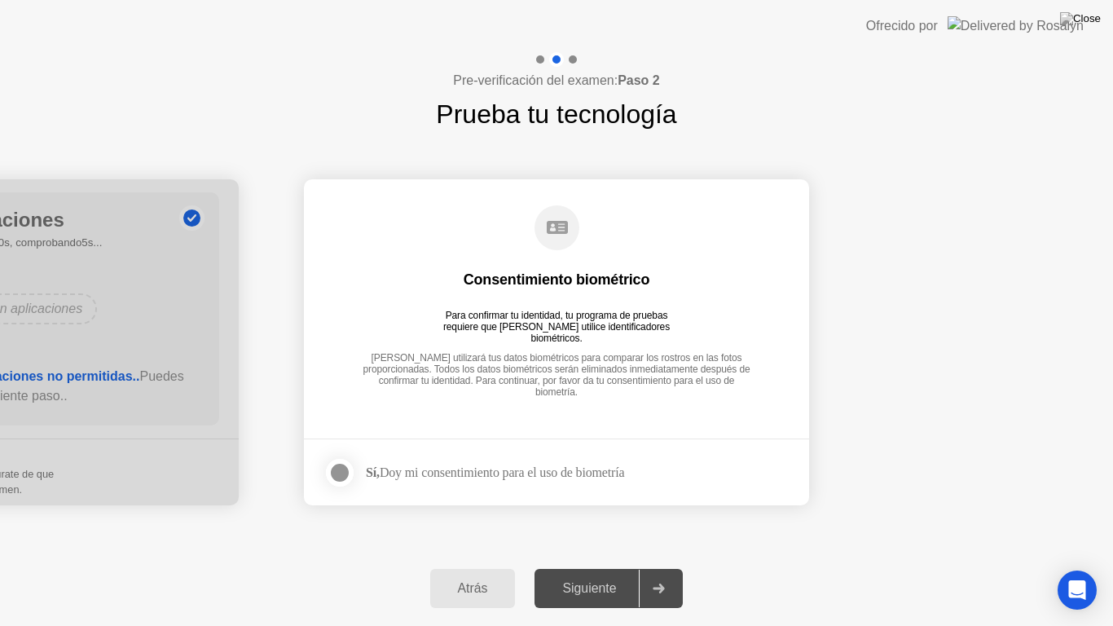
click at [573, 472] on div "Sí, Doy mi consentimiento para el uso de biometría" at bounding box center [495, 471] width 258 height 15
click at [342, 464] on div at bounding box center [340, 473] width 20 height 20
click at [589, 567] on button "Siguiente" at bounding box center [608, 588] width 148 height 39
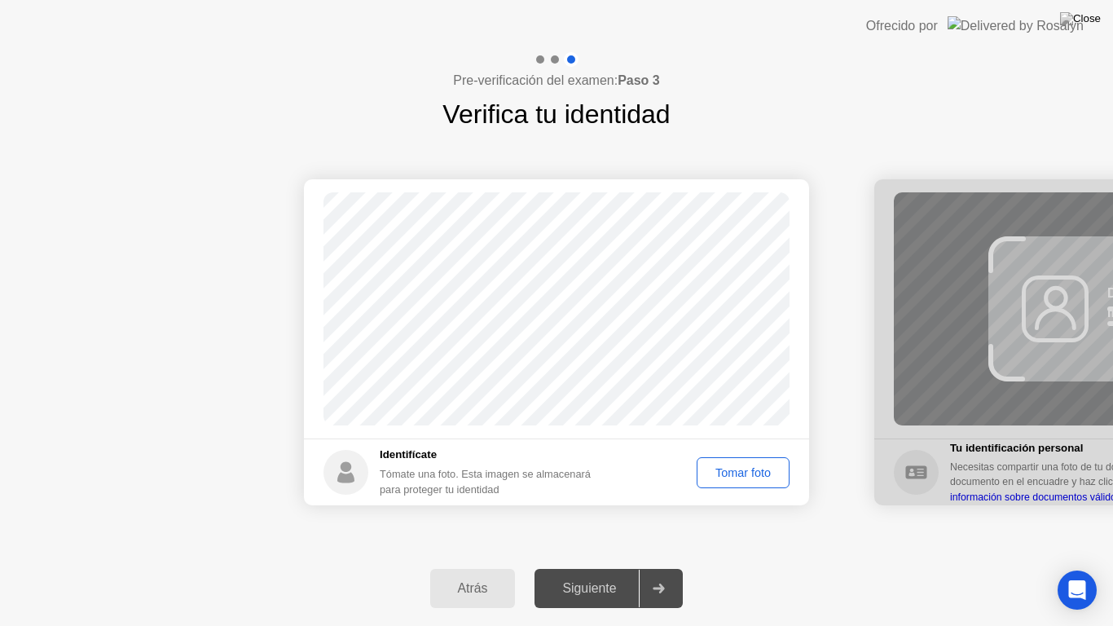
click at [721, 462] on button "Tomar foto" at bounding box center [742, 472] width 93 height 31
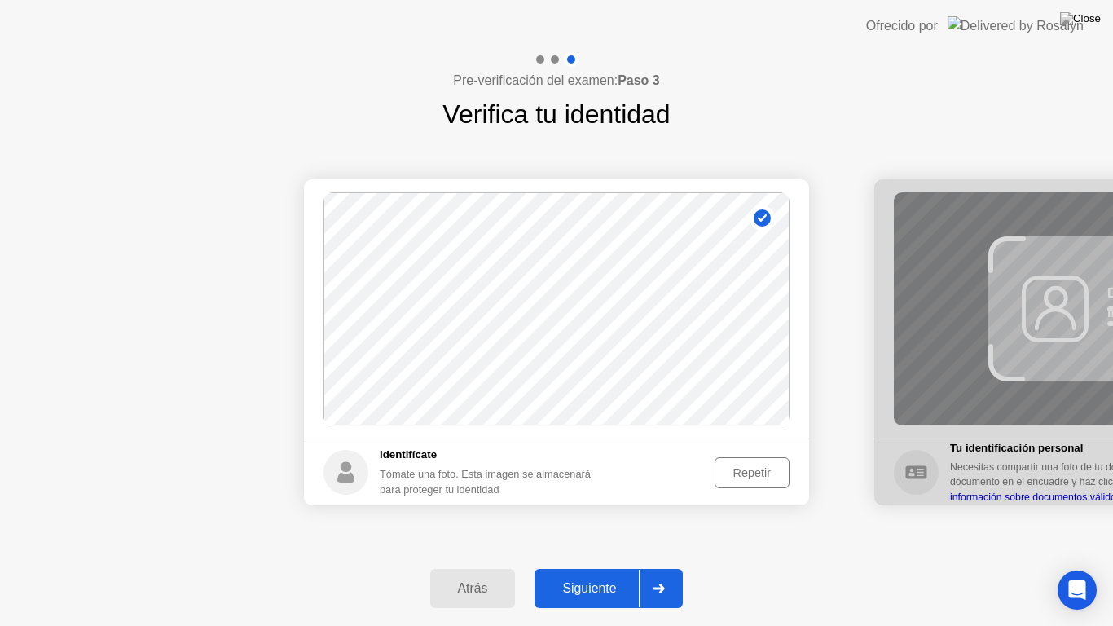
click at [663, 567] on div at bounding box center [658, 587] width 39 height 37
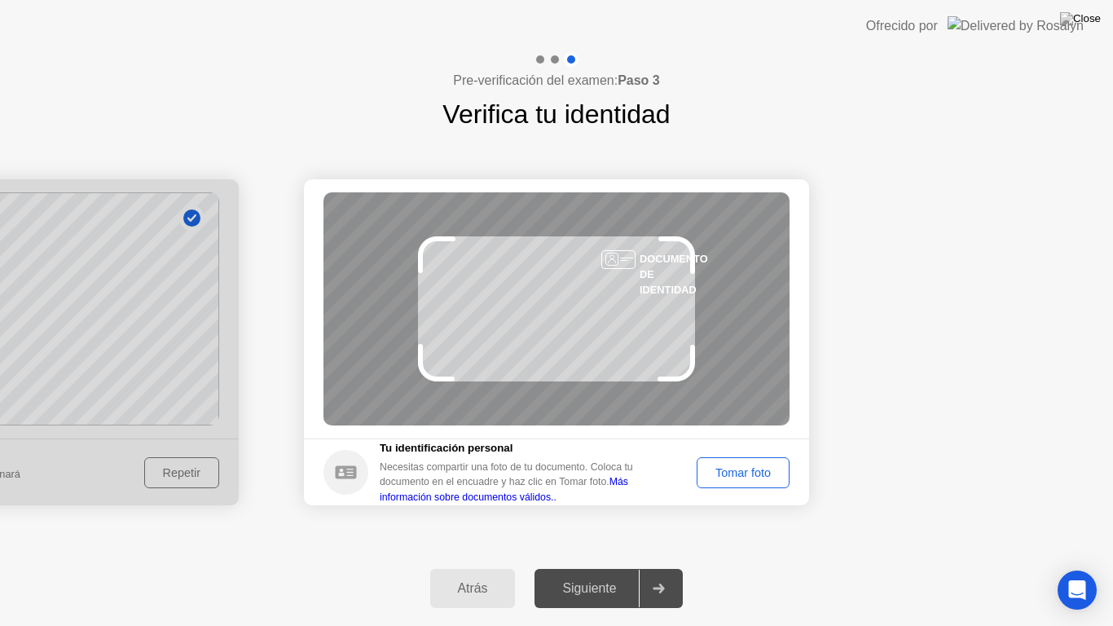
click at [733, 474] on div "Tomar foto" at bounding box center [742, 472] width 81 height 13
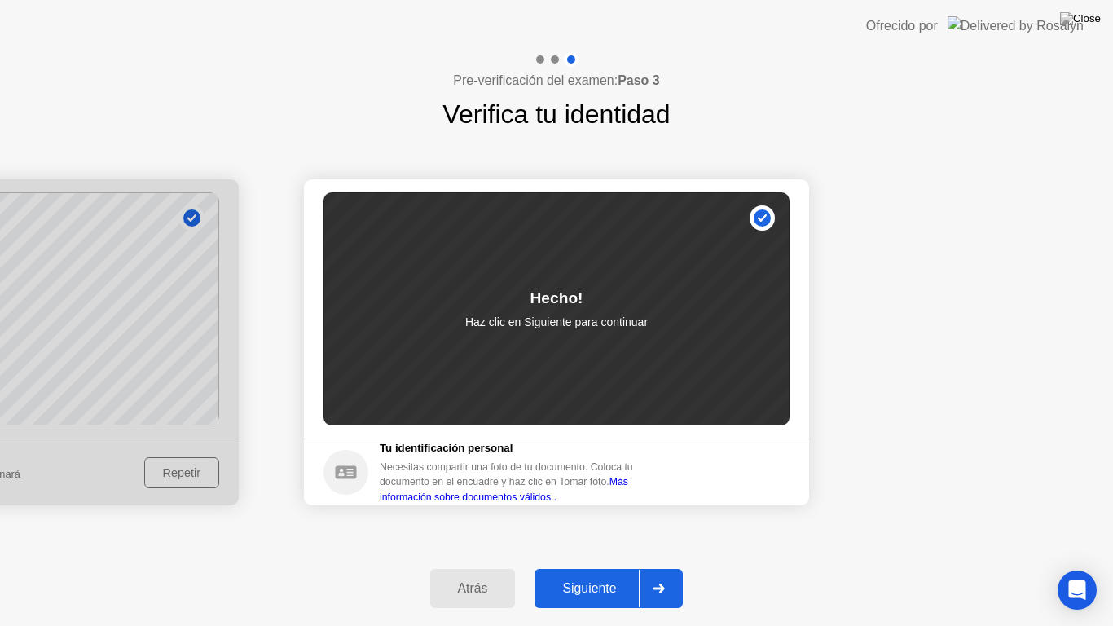
click at [657, 567] on div at bounding box center [658, 587] width 39 height 37
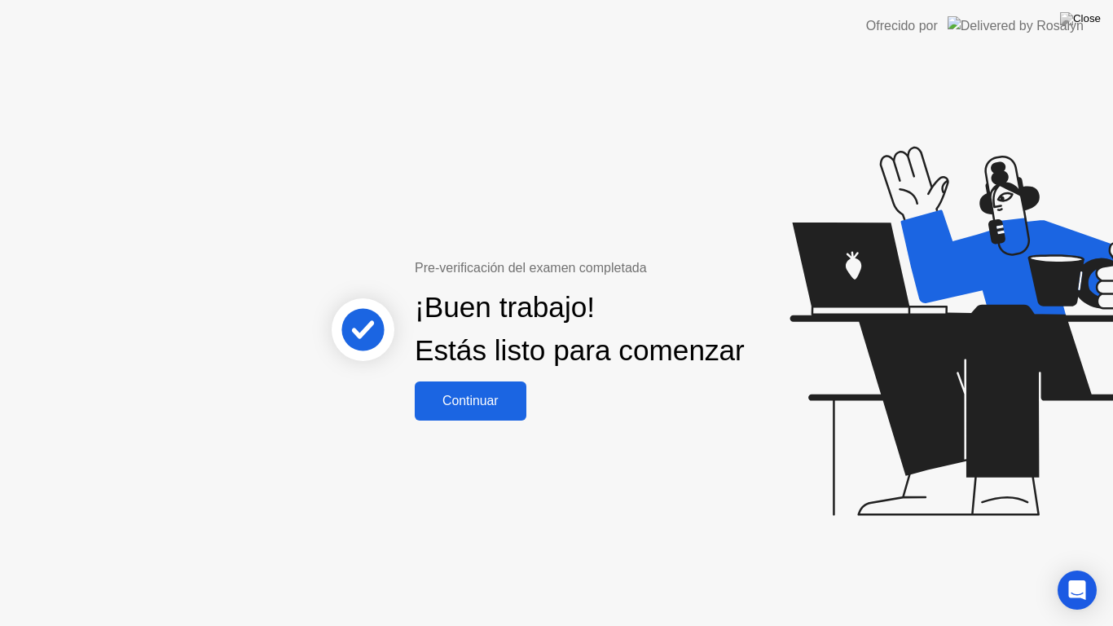
click at [495, 408] on div "Continuar" at bounding box center [470, 400] width 102 height 15
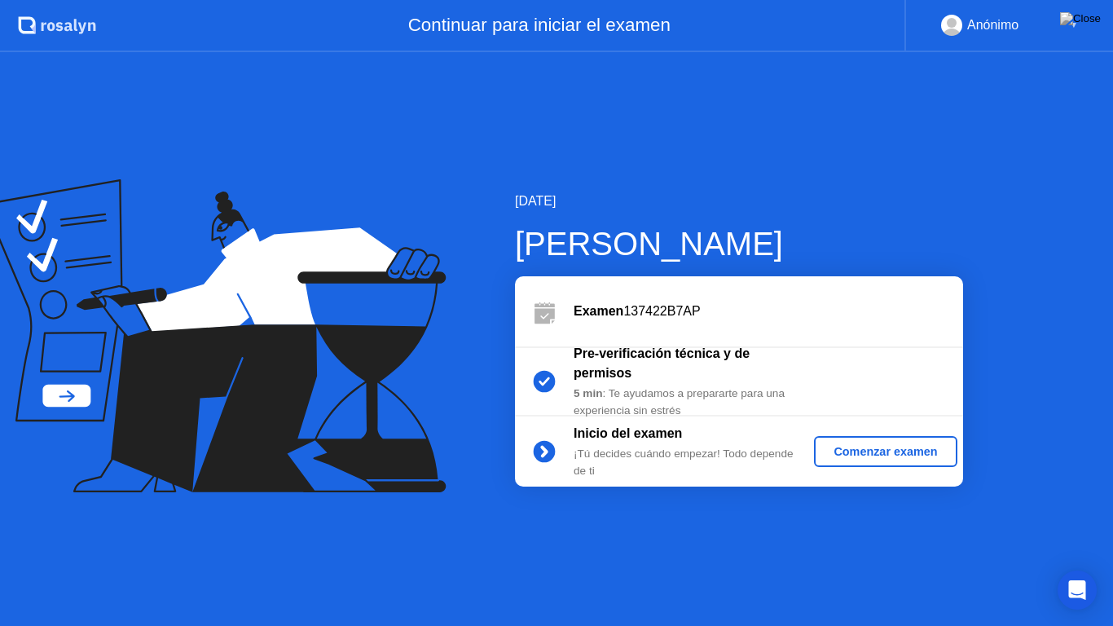
click at [878, 450] on div "Comenzar examen" at bounding box center [885, 451] width 130 height 13
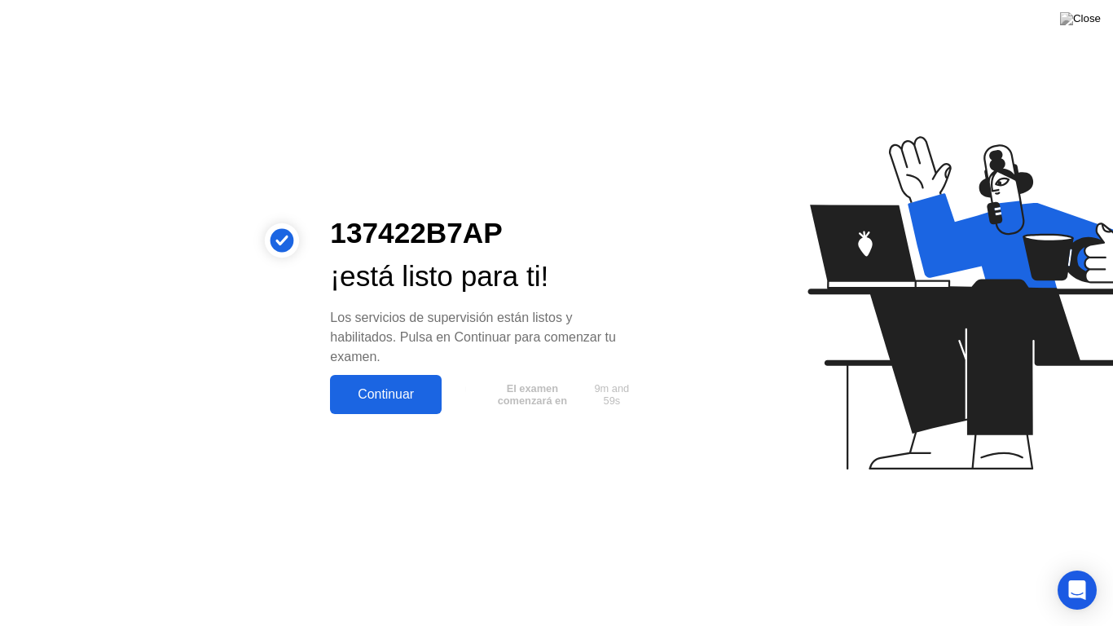
click at [389, 392] on div "Continuar" at bounding box center [386, 394] width 102 height 15
